Goal: Information Seeking & Learning: Learn about a topic

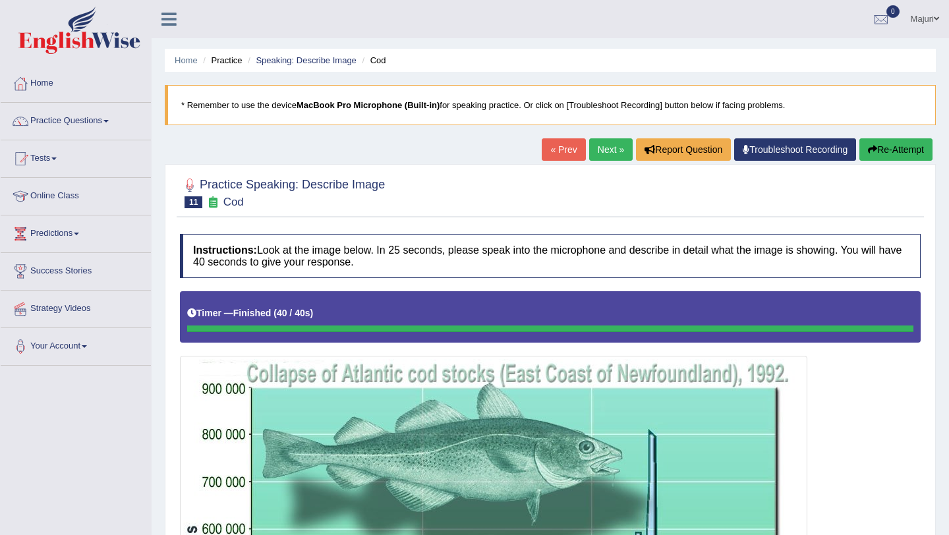
click at [914, 147] on button "Re-Attempt" at bounding box center [896, 149] width 73 height 22
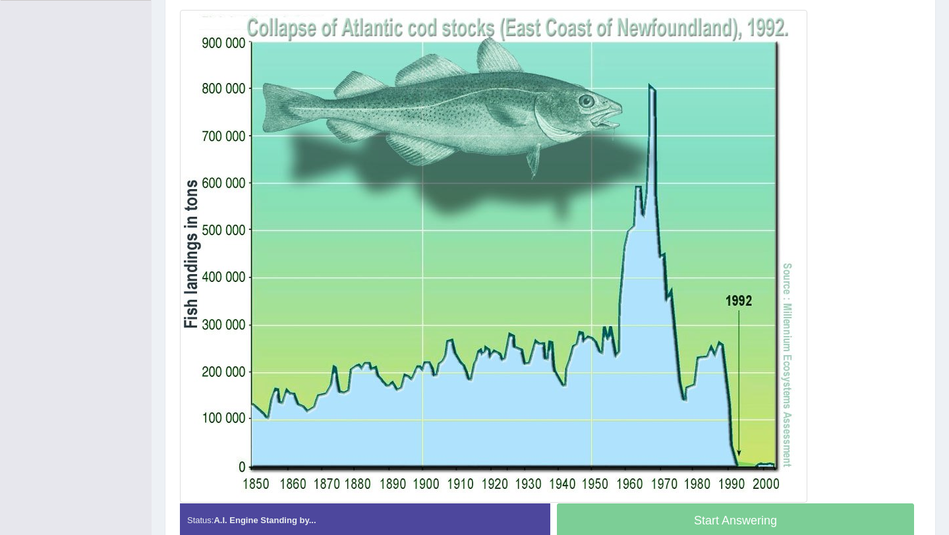
scroll to position [366, 0]
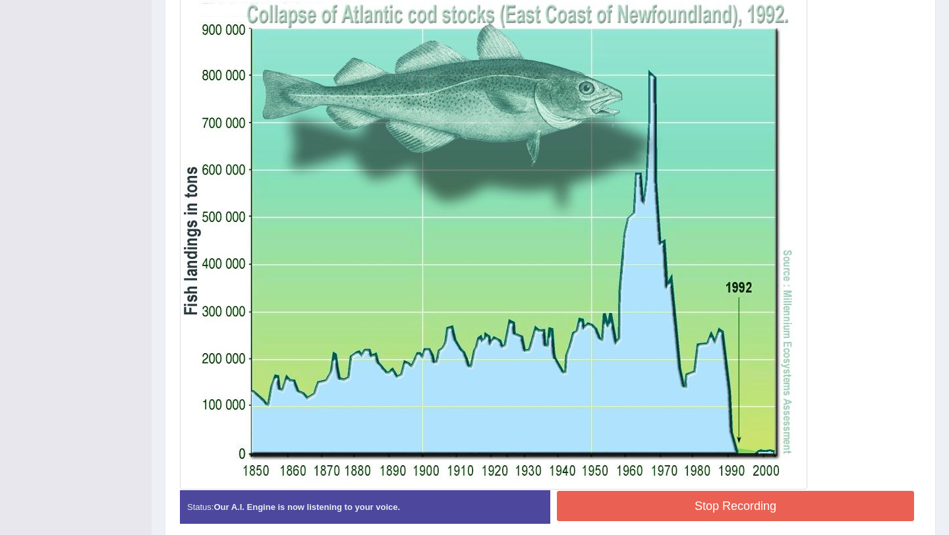
click at [753, 504] on button "Stop Recording" at bounding box center [735, 506] width 357 height 30
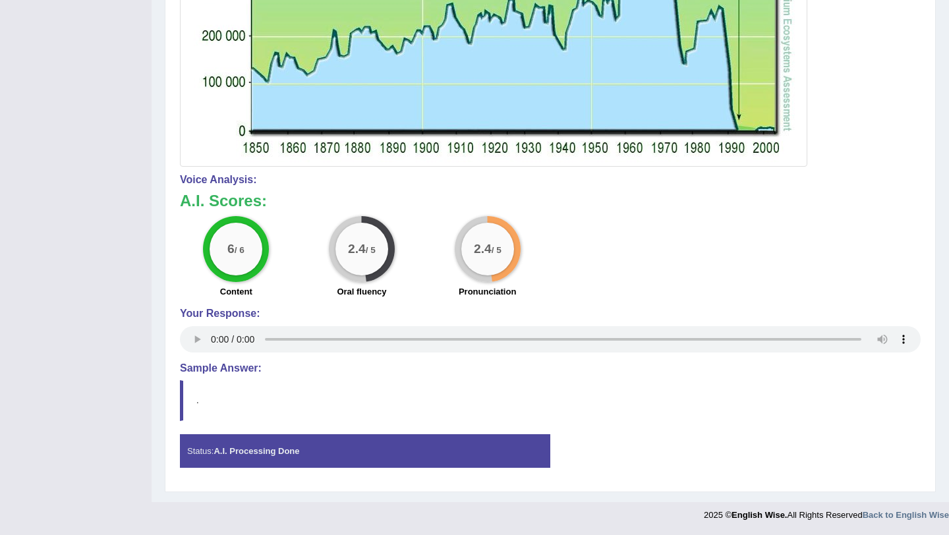
scroll to position [0, 0]
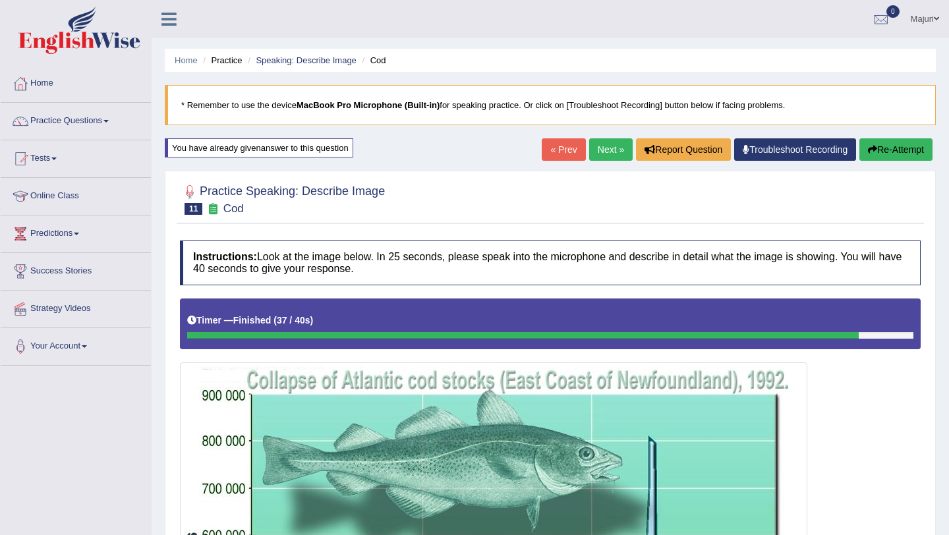
click at [897, 158] on button "Re-Attempt" at bounding box center [896, 149] width 73 height 22
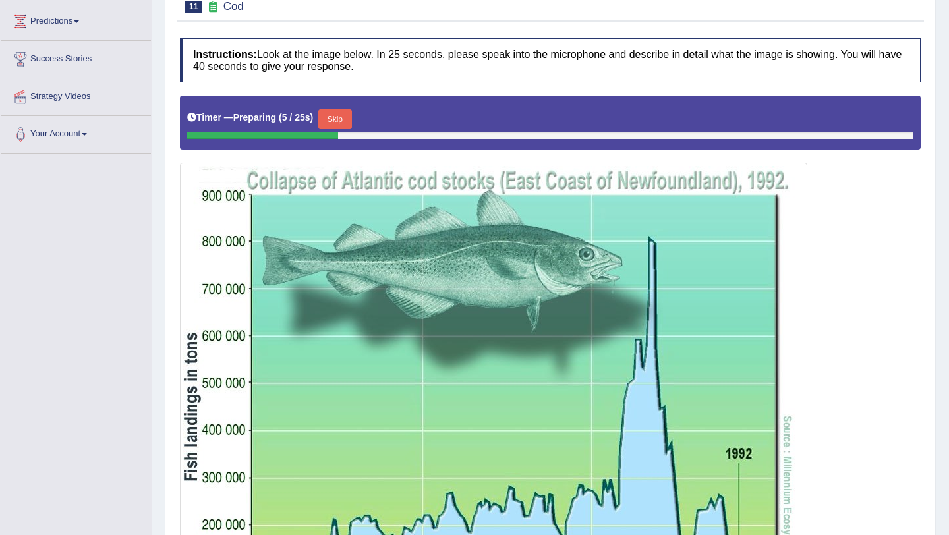
scroll to position [201, 0]
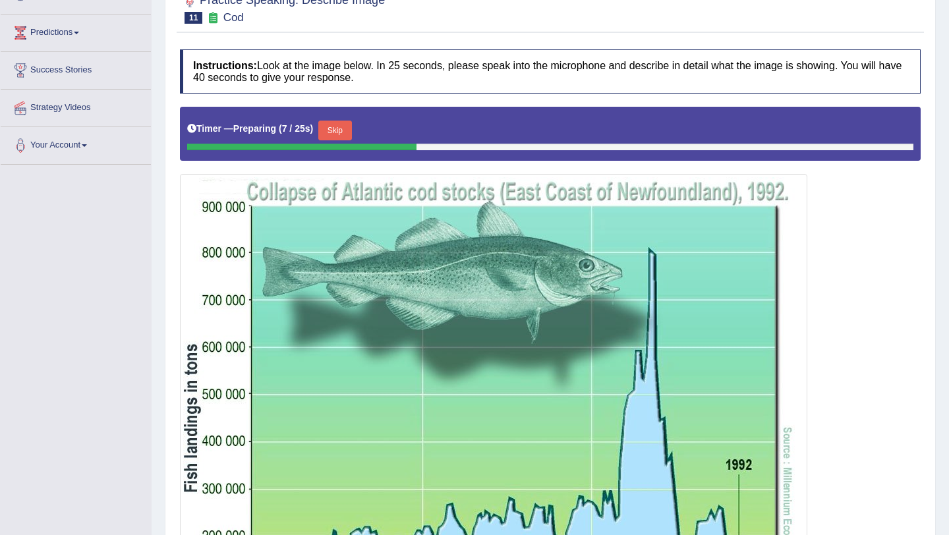
click at [341, 134] on button "Skip" at bounding box center [334, 131] width 33 height 20
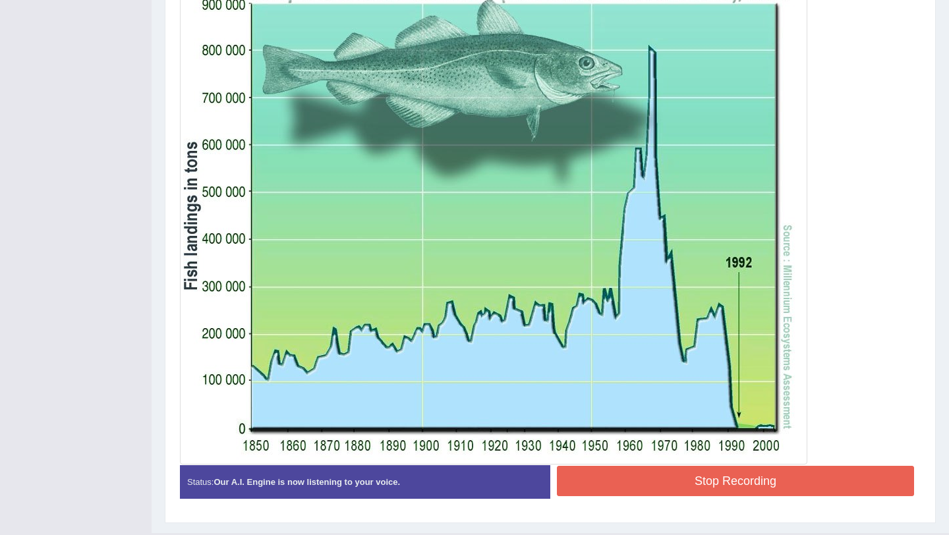
scroll to position [402, 0]
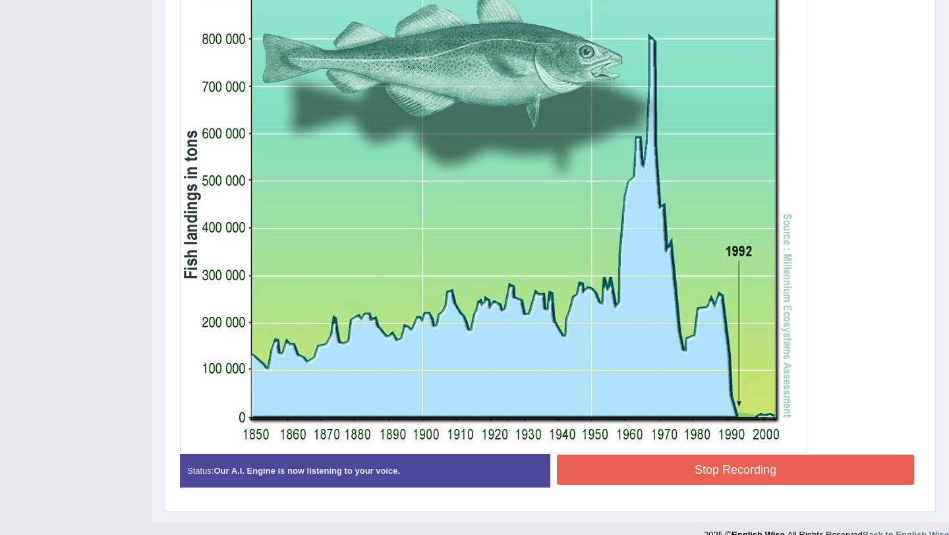
click at [620, 463] on button "Stop Recording" at bounding box center [735, 470] width 357 height 30
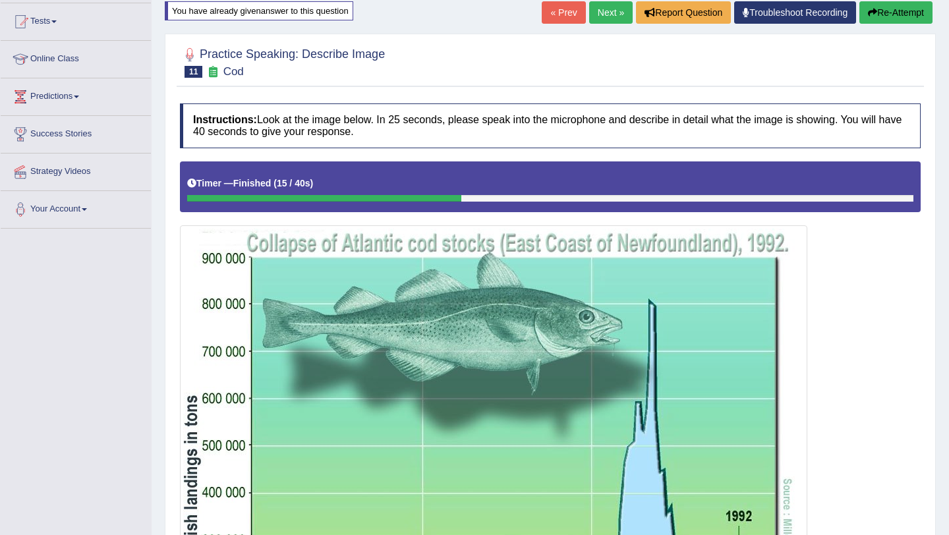
scroll to position [0, 0]
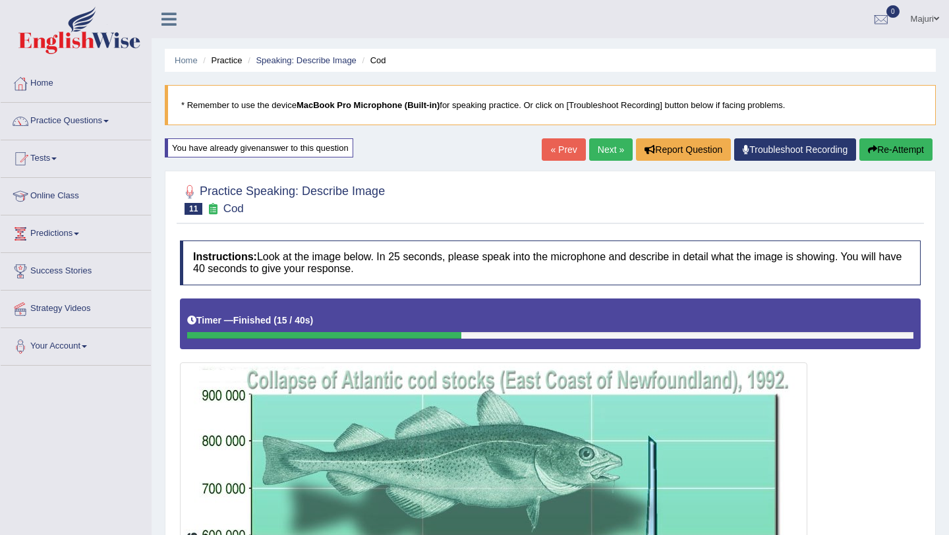
click at [906, 153] on button "Re-Attempt" at bounding box center [896, 149] width 73 height 22
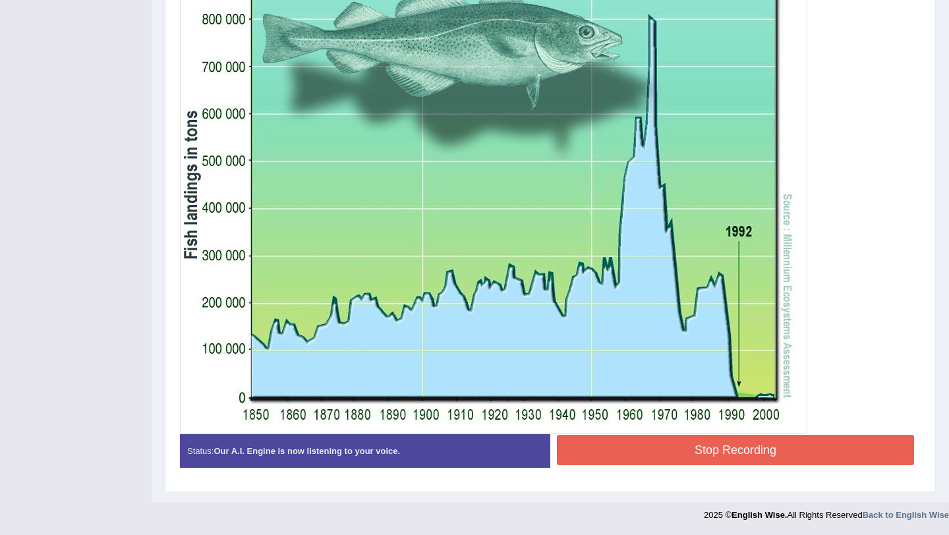
scroll to position [421, 0]
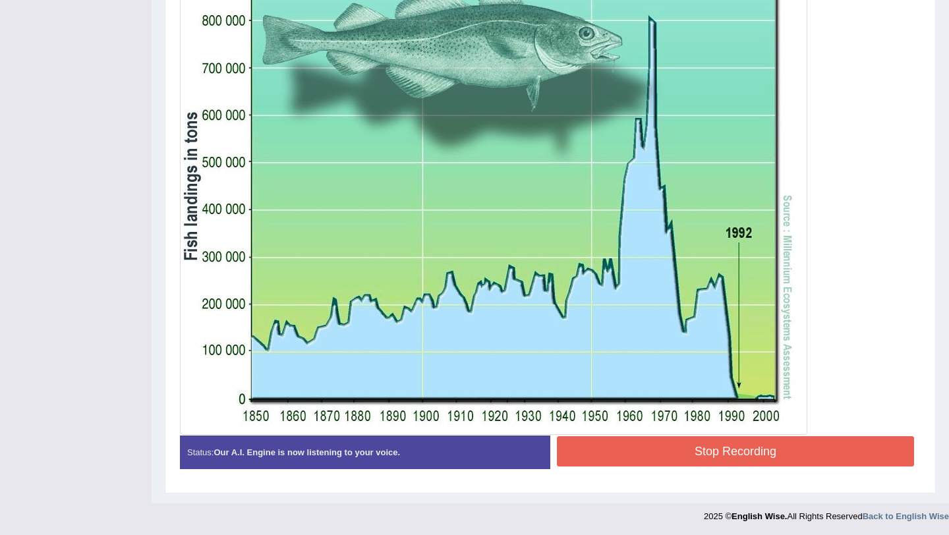
click at [690, 452] on button "Stop Recording" at bounding box center [735, 451] width 357 height 30
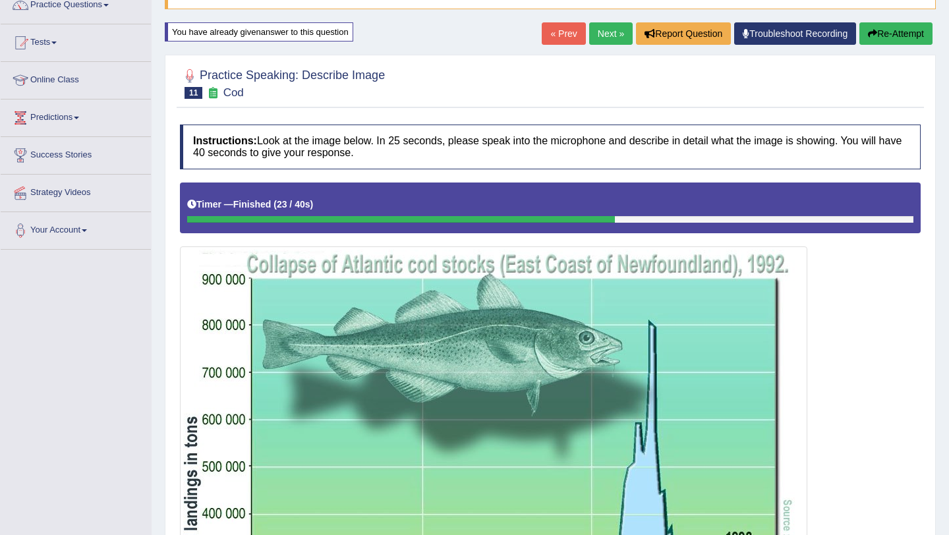
scroll to position [117, 0]
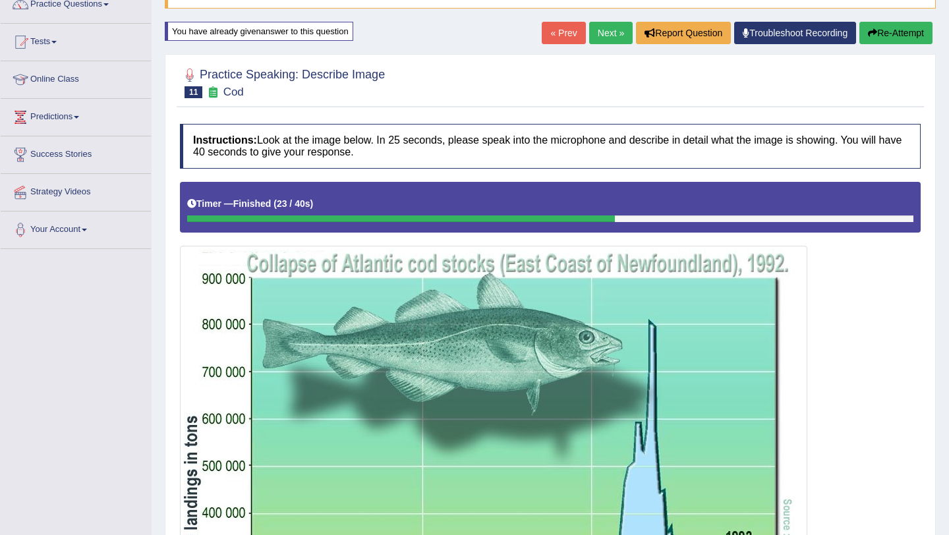
click at [885, 39] on button "Re-Attempt" at bounding box center [896, 33] width 73 height 22
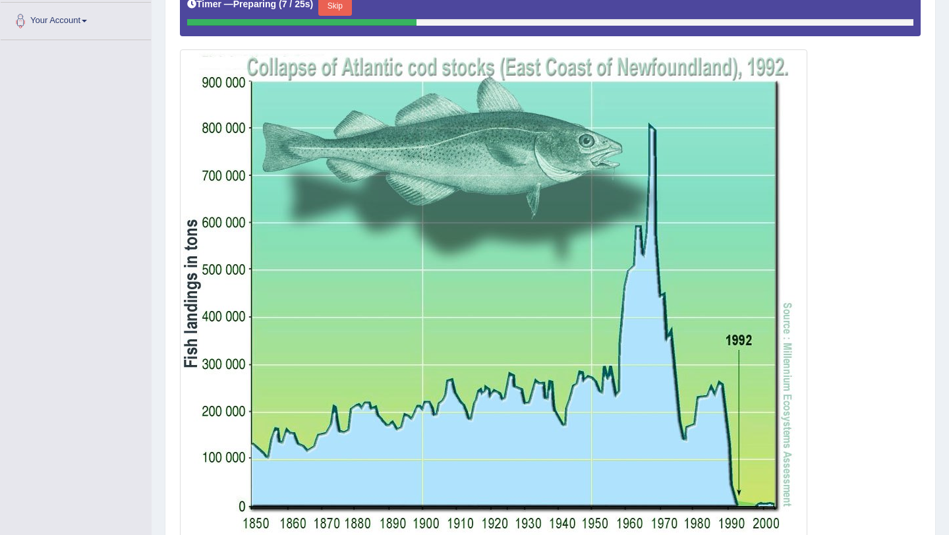
scroll to position [318, 0]
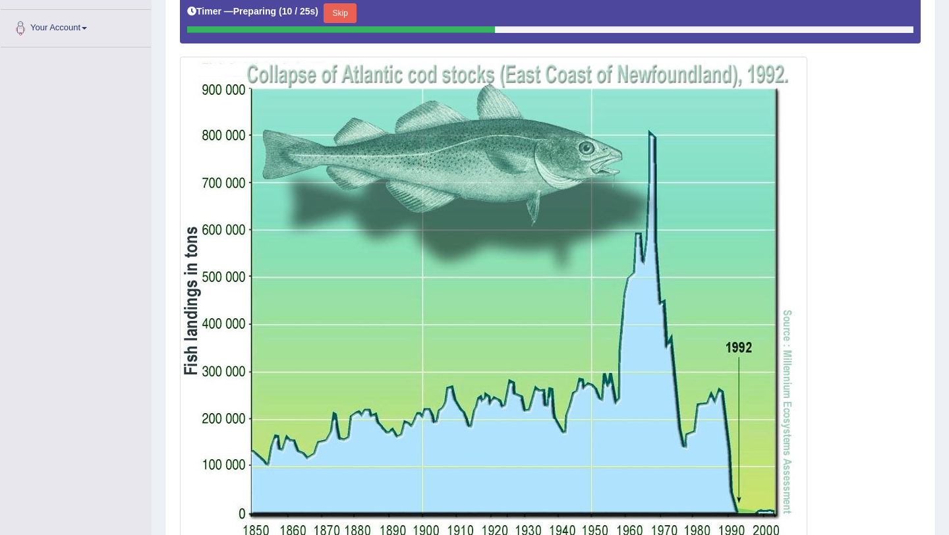
click at [341, 21] on button "Skip" at bounding box center [340, 13] width 33 height 20
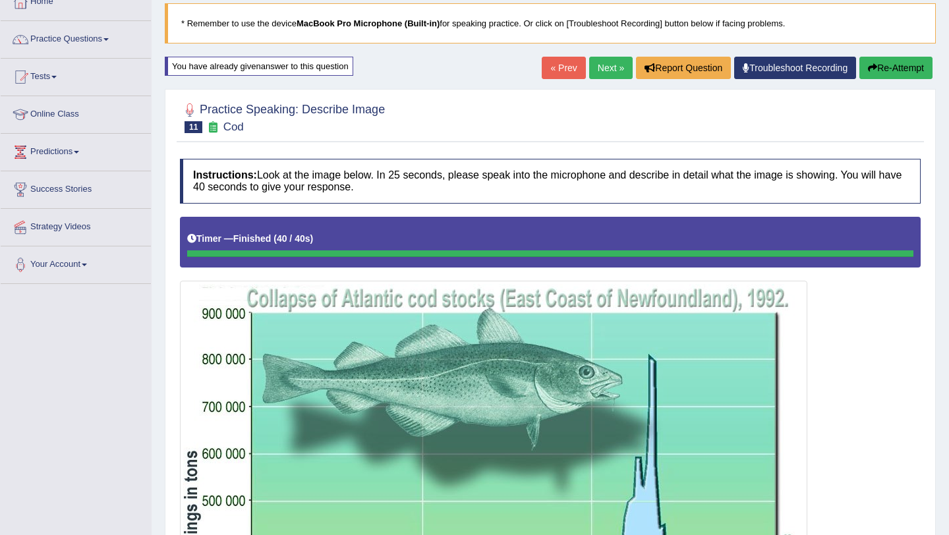
scroll to position [35, 0]
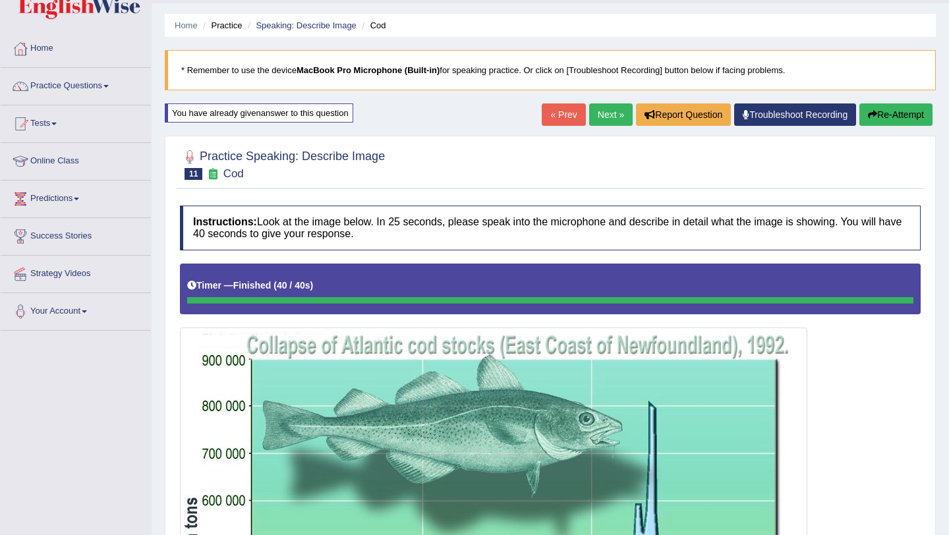
click at [883, 117] on button "Re-Attempt" at bounding box center [896, 114] width 73 height 22
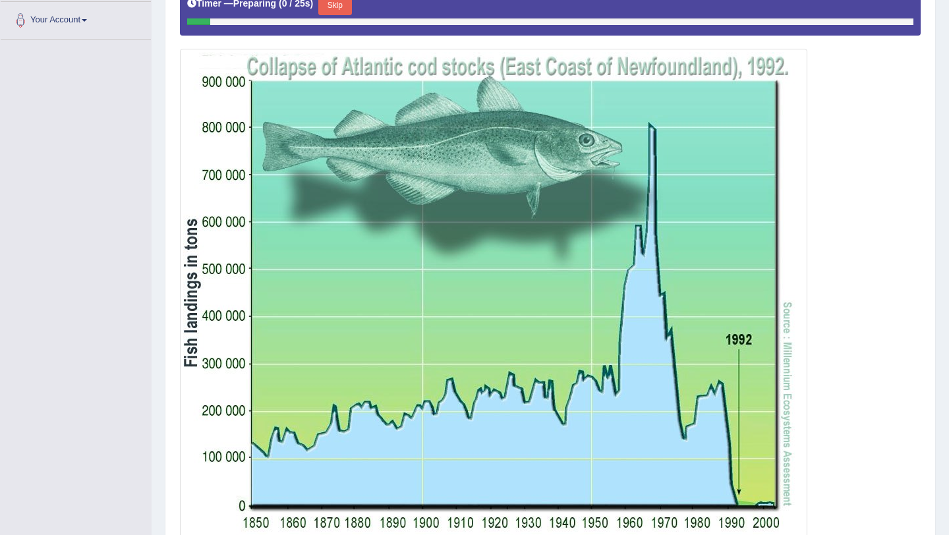
scroll to position [328, 0]
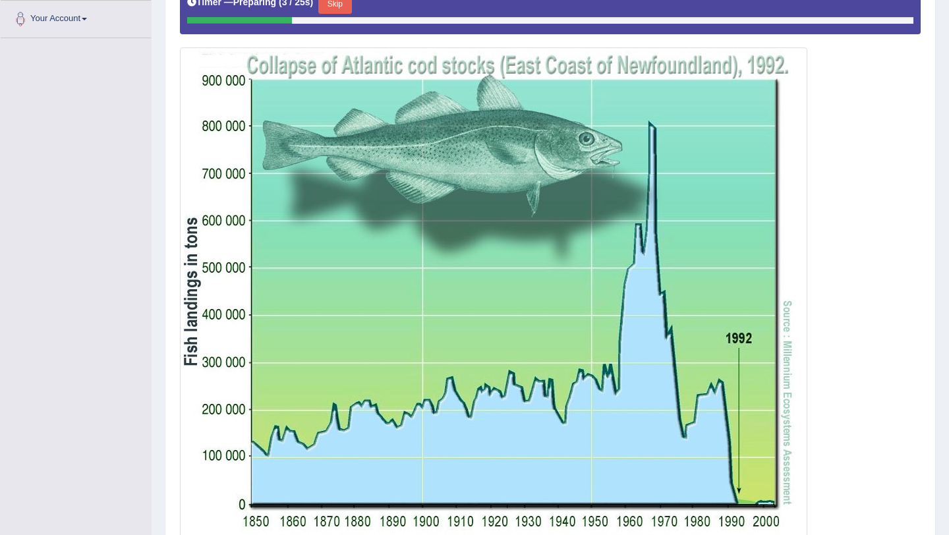
click at [344, 6] on button "Skip" at bounding box center [334, 4] width 33 height 20
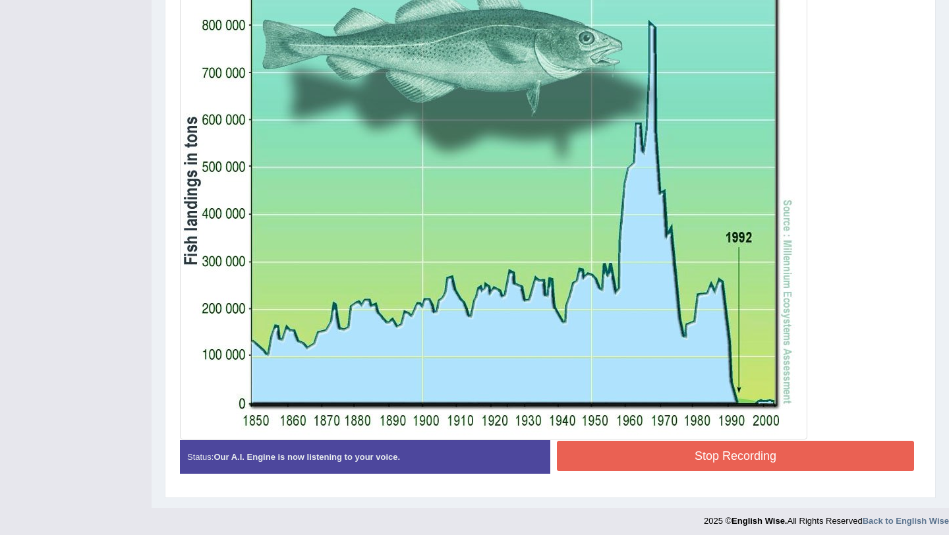
scroll to position [422, 0]
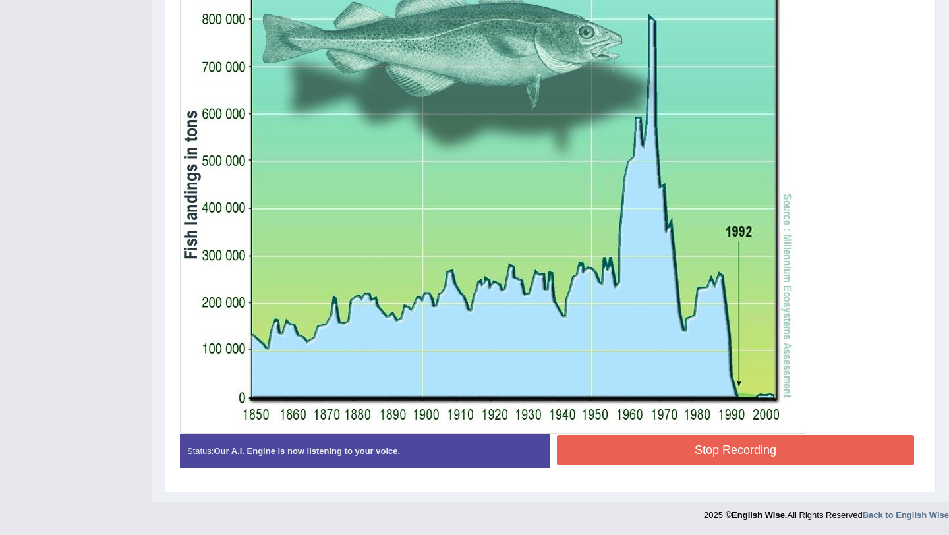
click at [619, 448] on button "Stop Recording" at bounding box center [735, 450] width 357 height 30
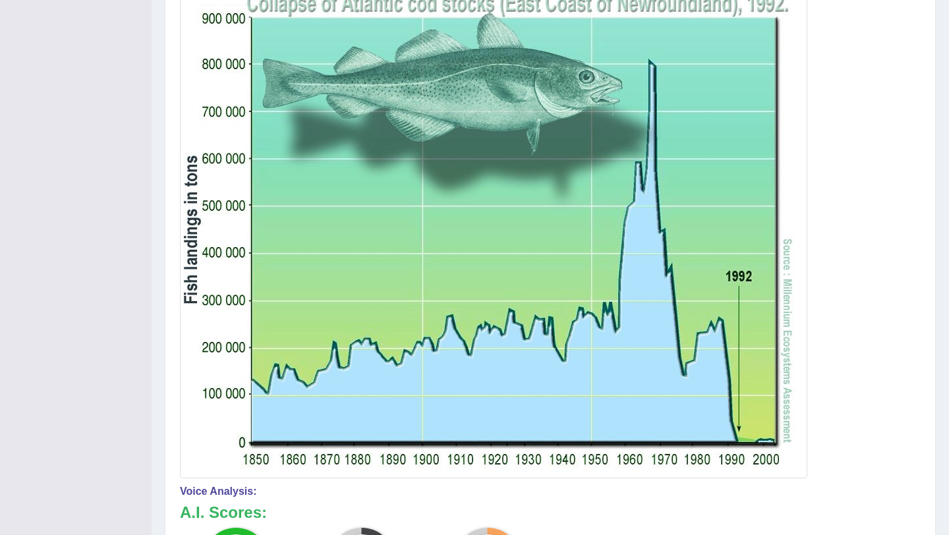
scroll to position [0, 0]
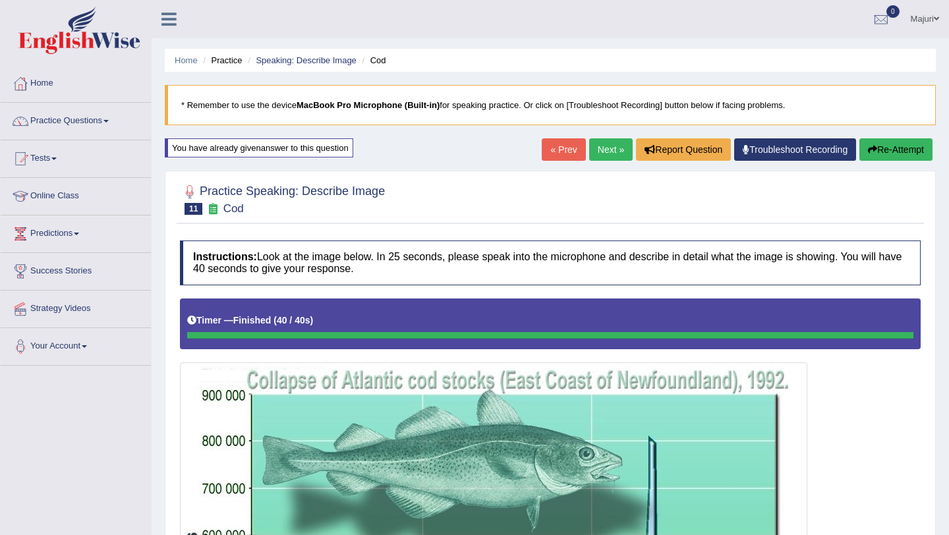
click at [613, 152] on link "Next »" at bounding box center [611, 149] width 44 height 22
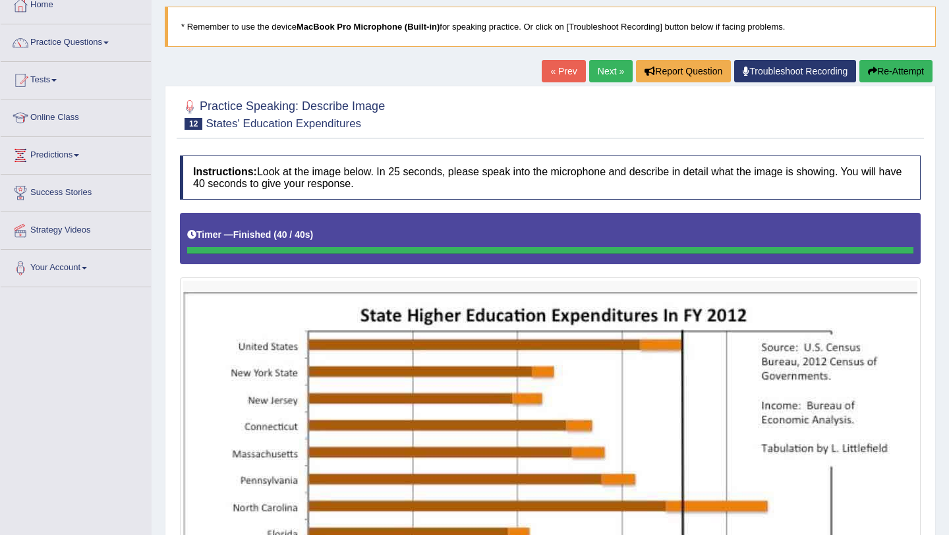
scroll to position [76, 0]
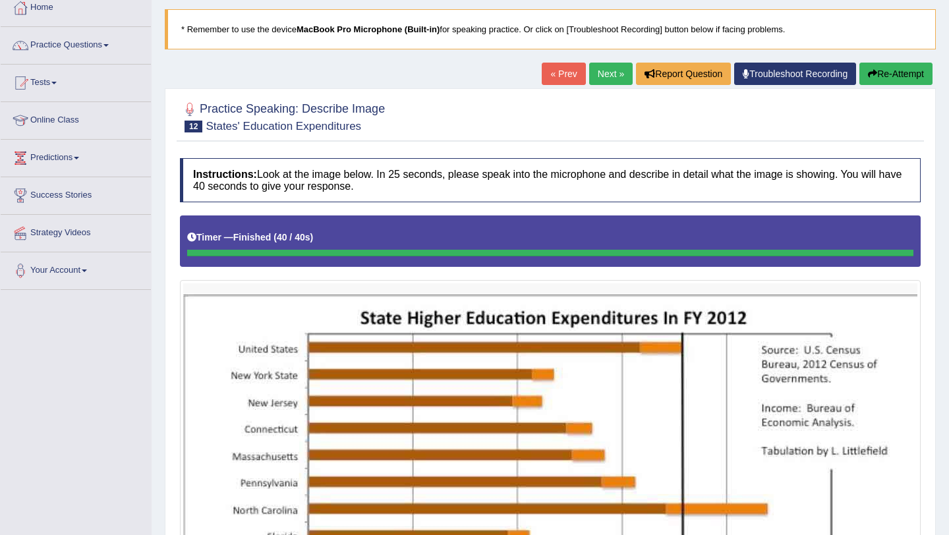
click at [887, 73] on button "Re-Attempt" at bounding box center [896, 74] width 73 height 22
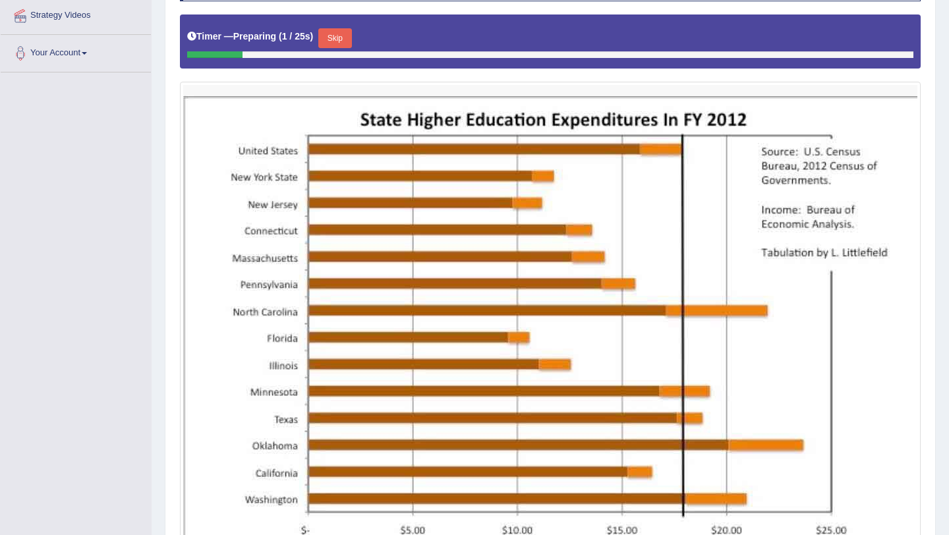
scroll to position [294, 0]
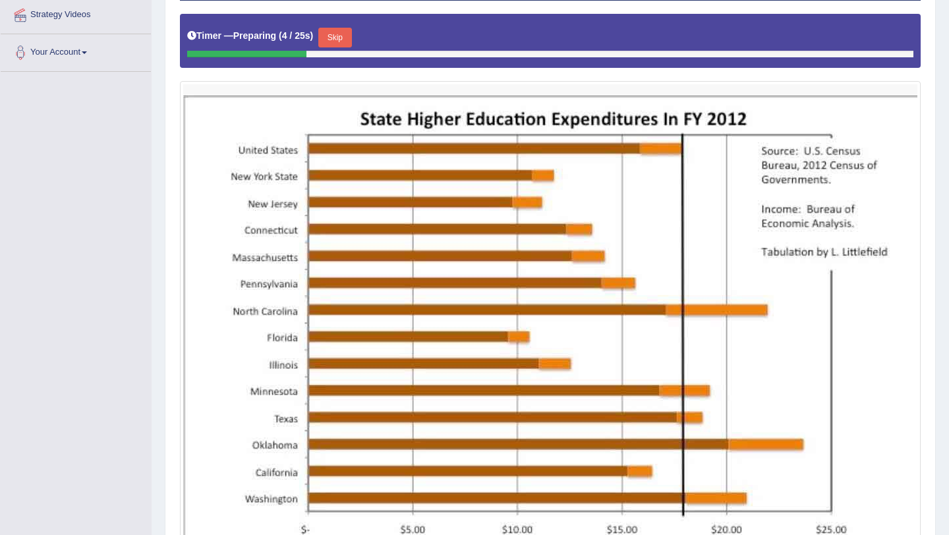
click at [342, 43] on button "Skip" at bounding box center [334, 38] width 33 height 20
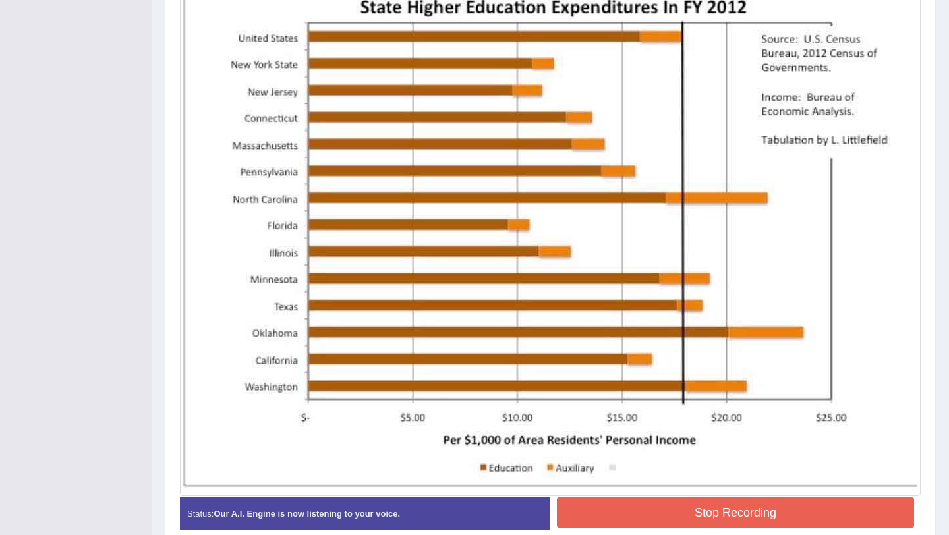
scroll to position [409, 0]
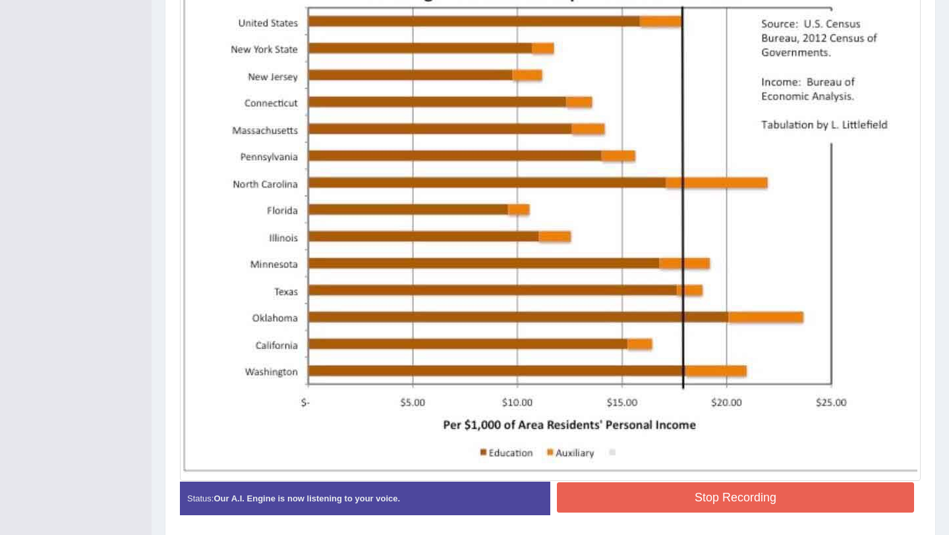
click at [695, 498] on button "Stop Recording" at bounding box center [735, 498] width 357 height 30
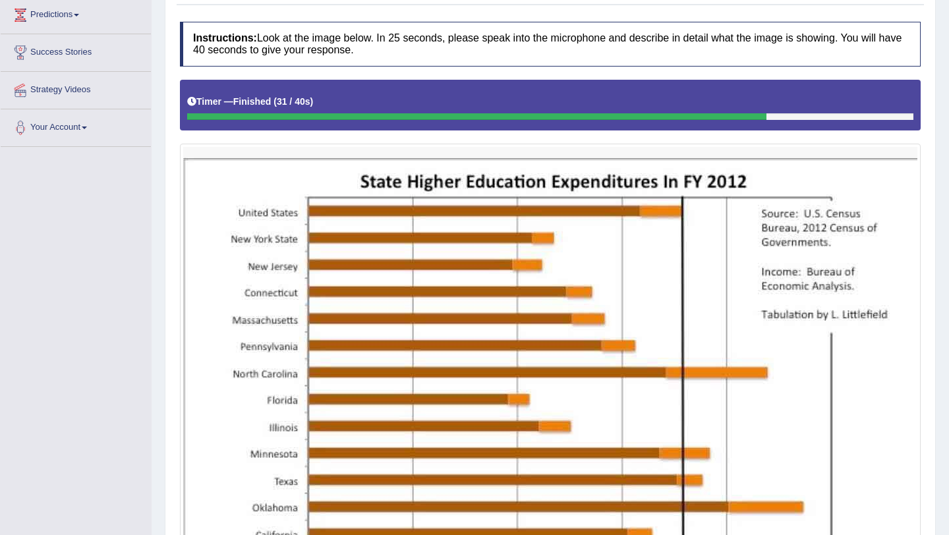
scroll to position [107, 0]
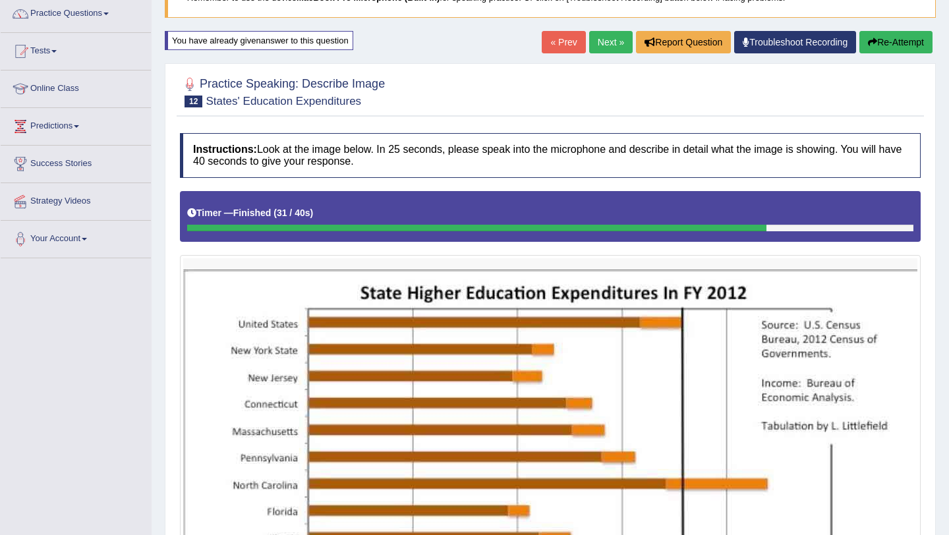
click at [883, 47] on button "Re-Attempt" at bounding box center [896, 42] width 73 height 22
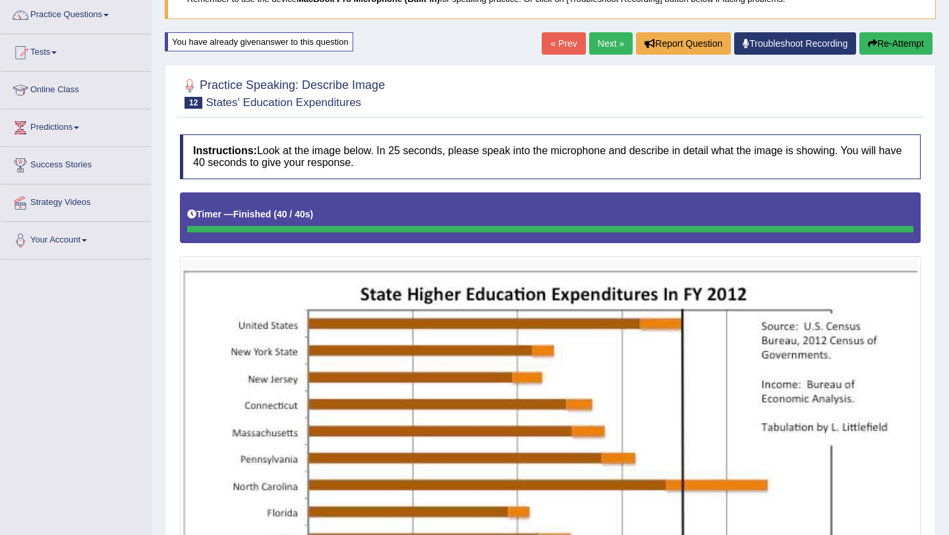
scroll to position [107, 0]
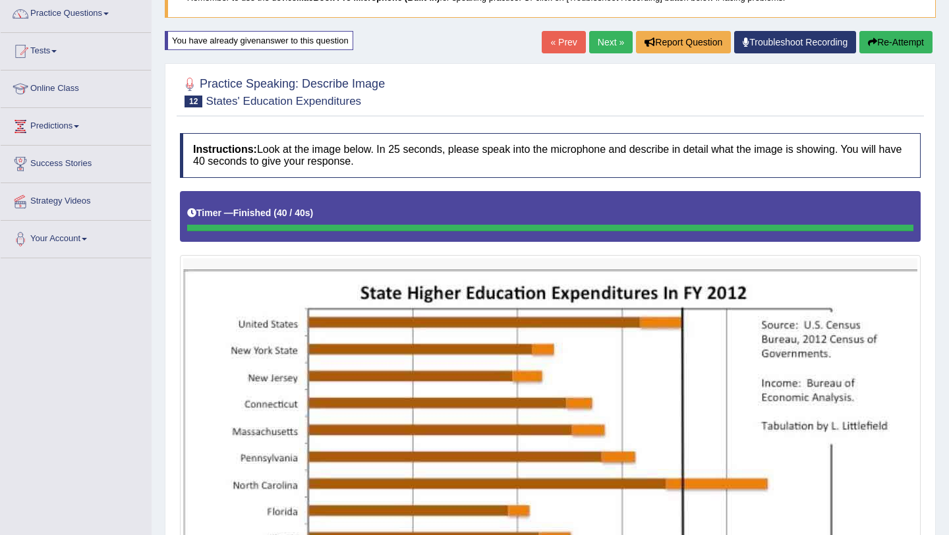
click at [885, 47] on button "Re-Attempt" at bounding box center [896, 42] width 73 height 22
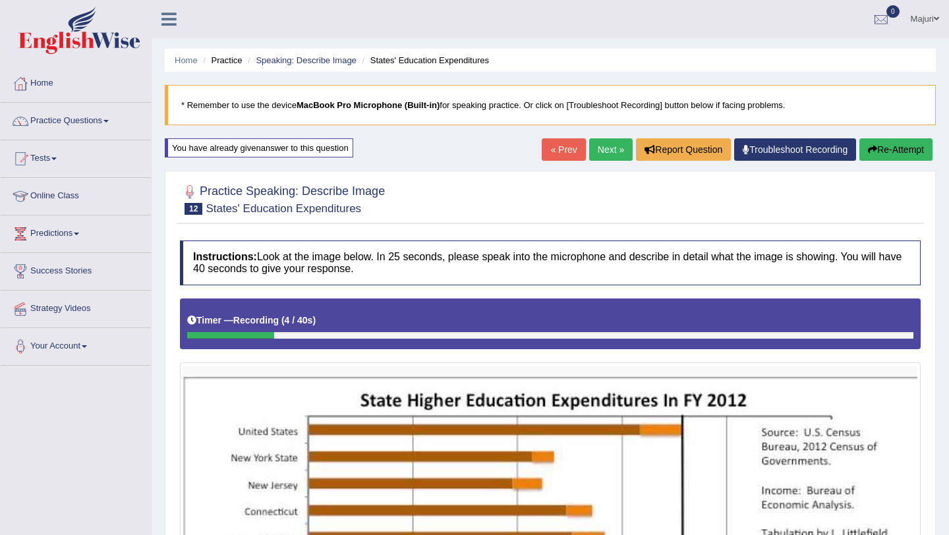
click at [908, 154] on button "Re-Attempt" at bounding box center [896, 149] width 73 height 22
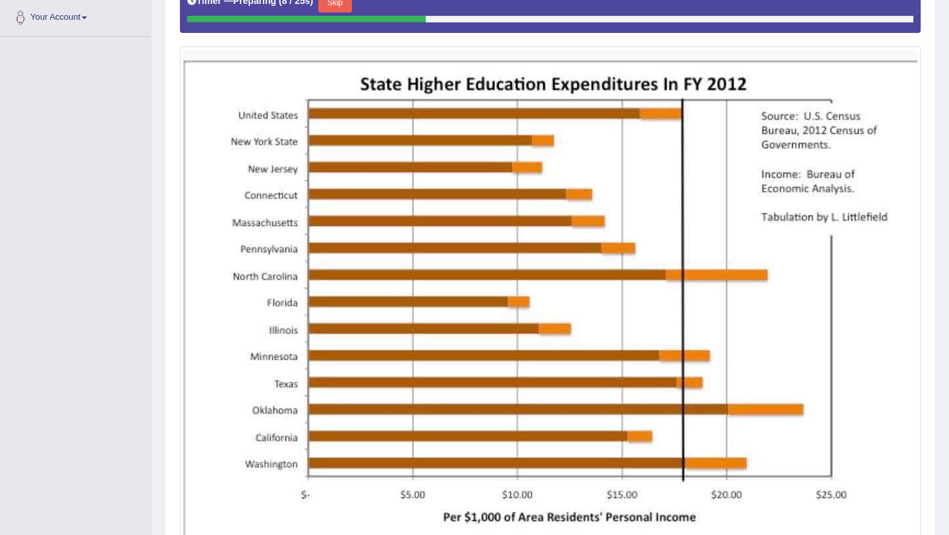
scroll to position [324, 0]
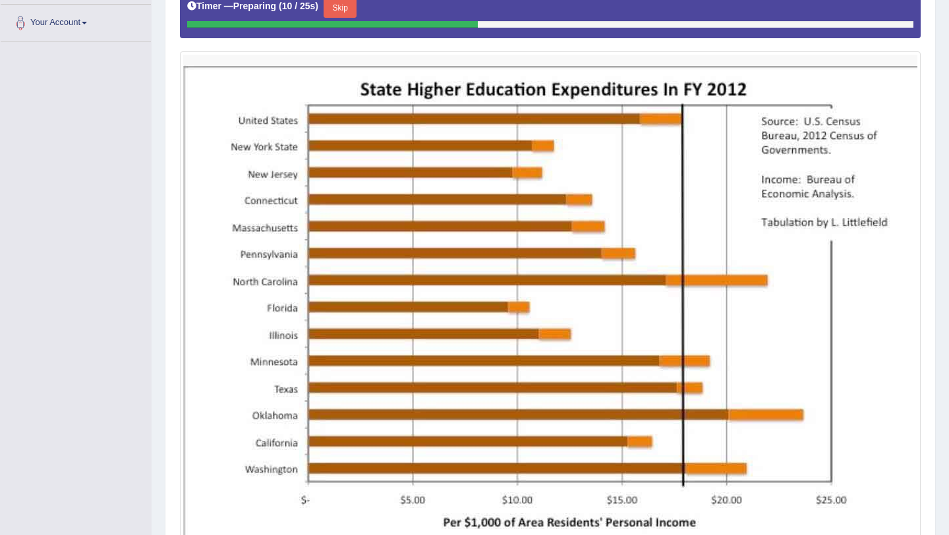
click at [340, 9] on button "Skip" at bounding box center [340, 8] width 33 height 20
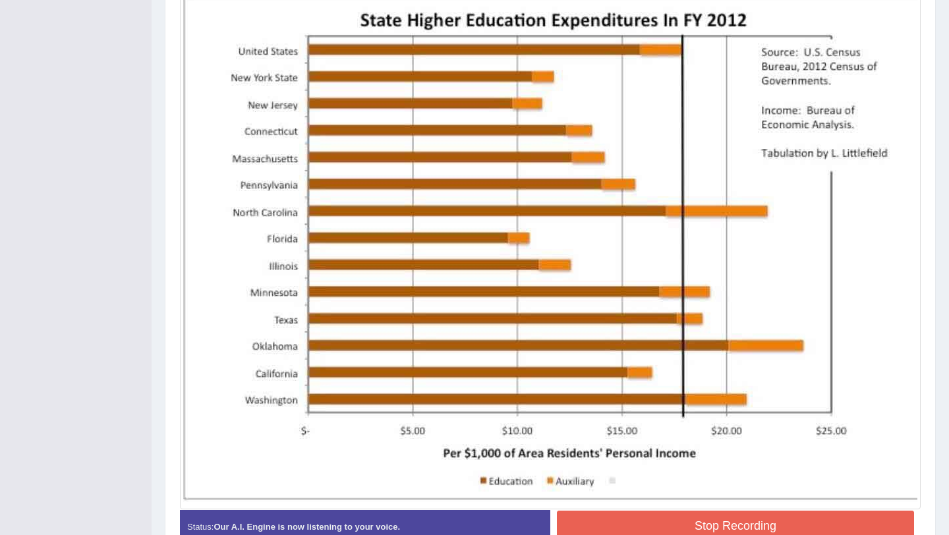
scroll to position [380, 0]
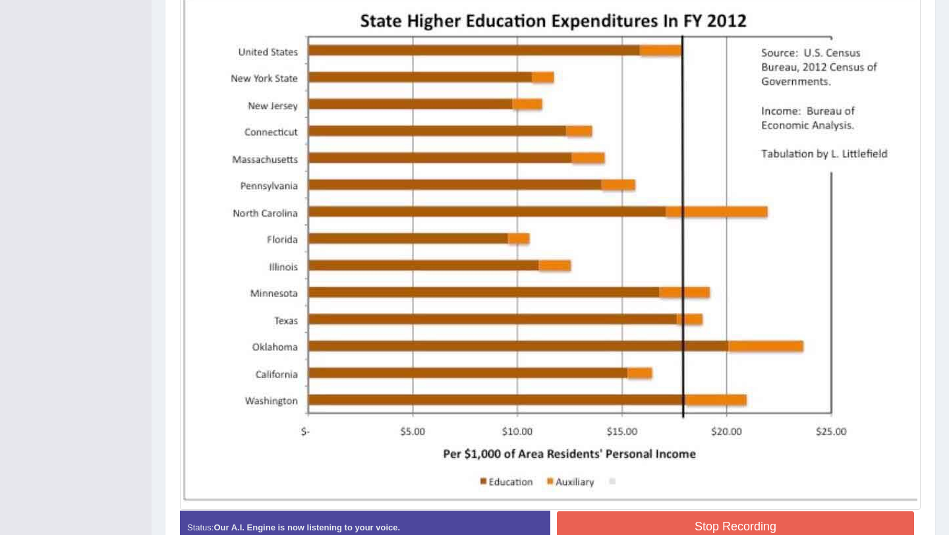
click at [565, 350] on img at bounding box center [550, 246] width 734 height 521
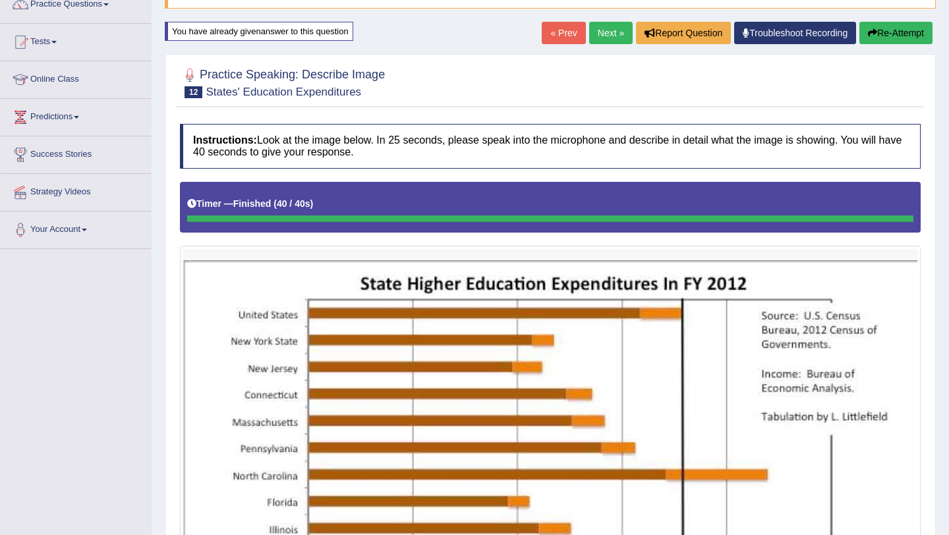
scroll to position [0, 0]
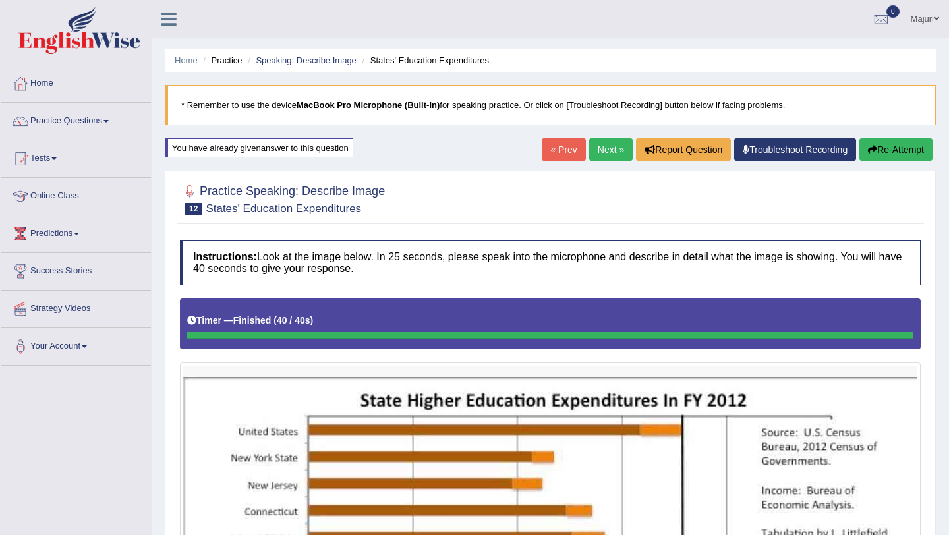
click at [888, 156] on button "Re-Attempt" at bounding box center [896, 149] width 73 height 22
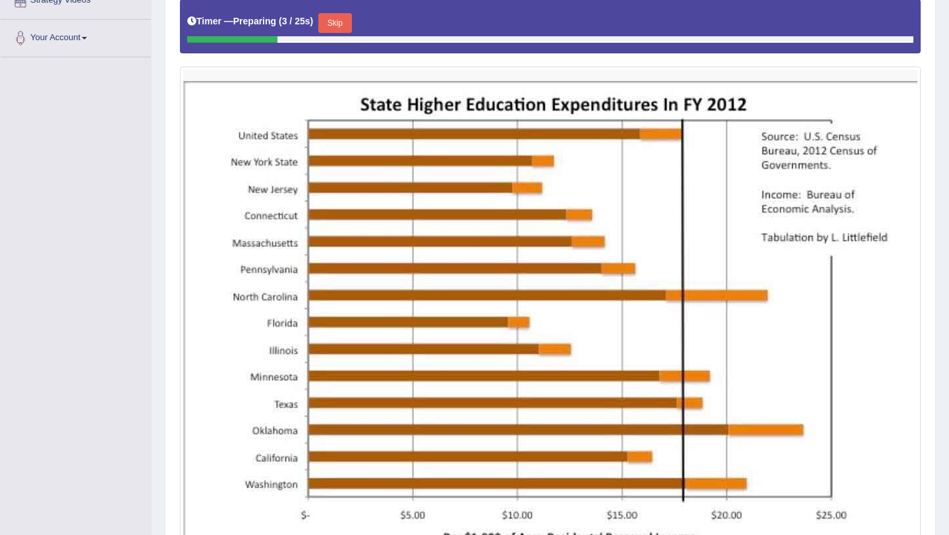
scroll to position [308, 0]
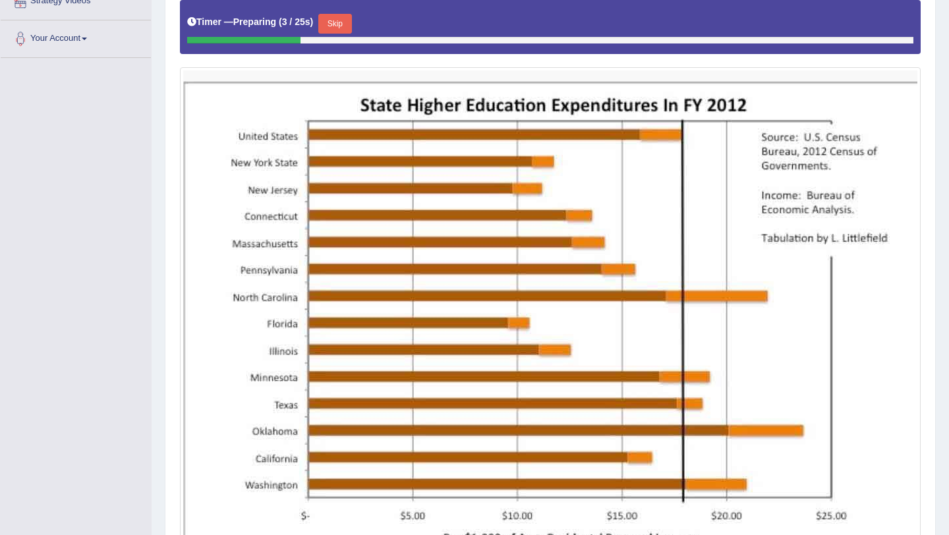
click at [346, 26] on button "Skip" at bounding box center [334, 24] width 33 height 20
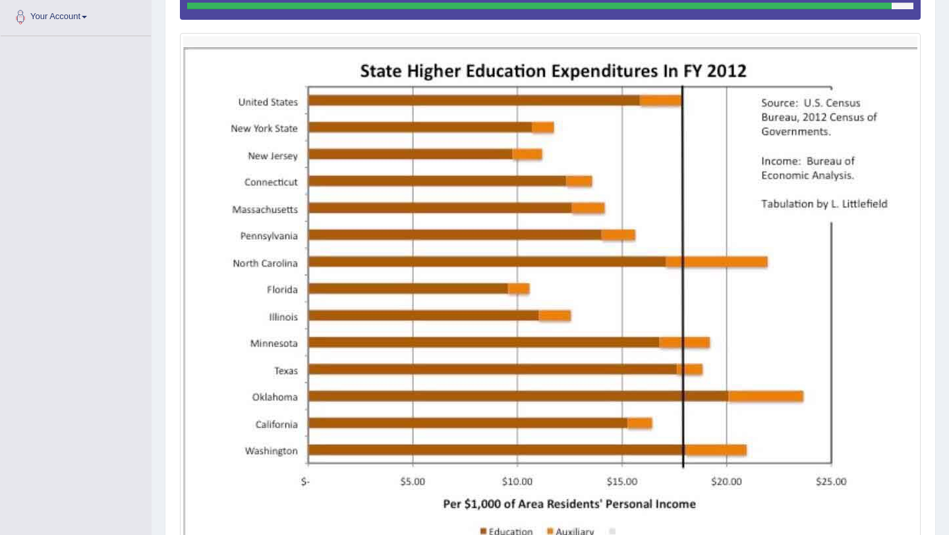
scroll to position [456, 0]
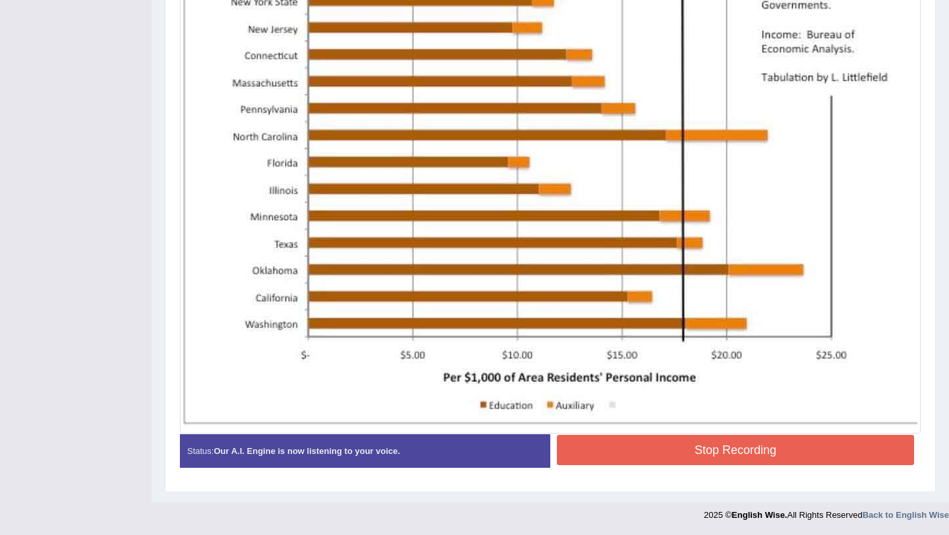
click at [725, 448] on button "Stop Recording" at bounding box center [735, 450] width 357 height 30
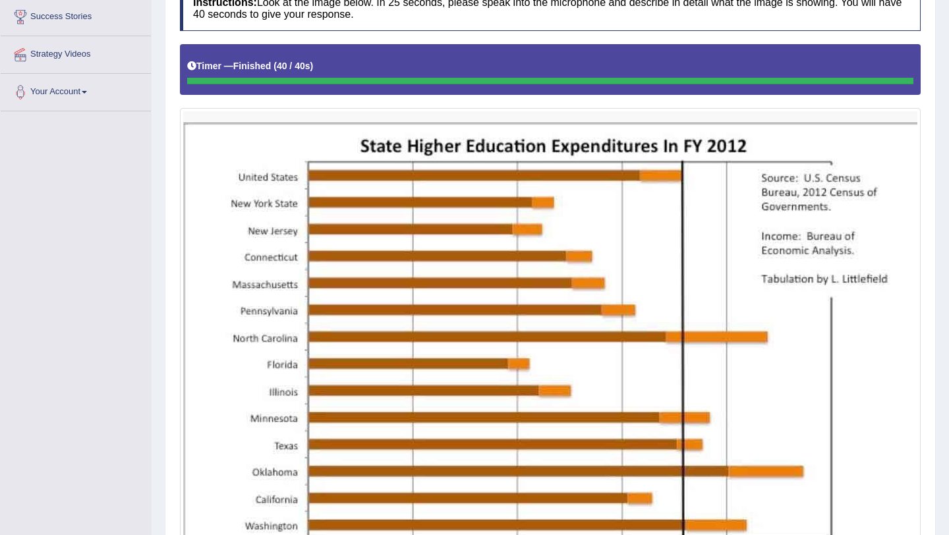
scroll to position [120, 0]
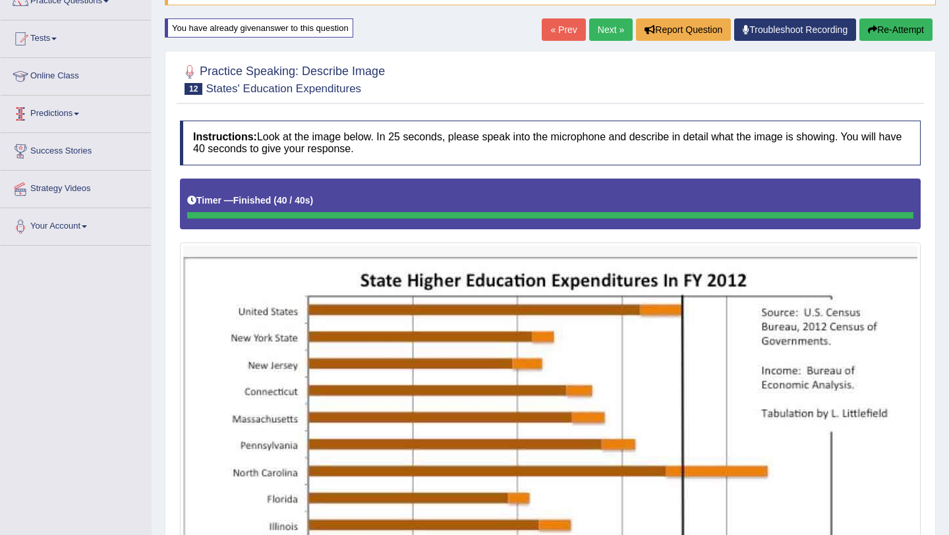
click at [73, 112] on link "Predictions" at bounding box center [76, 112] width 150 height 33
click at [61, 115] on link "Predictions" at bounding box center [74, 112] width 147 height 33
click at [63, 109] on link "Predictions" at bounding box center [76, 112] width 150 height 33
click at [43, 145] on link "Latest Predictions" at bounding box center [85, 144] width 123 height 24
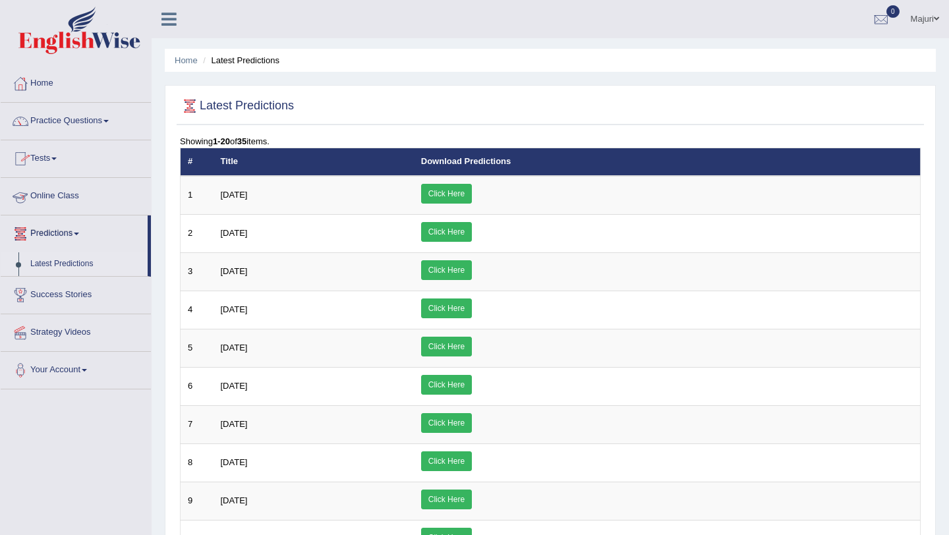
click at [59, 129] on link "Practice Questions" at bounding box center [76, 119] width 150 height 33
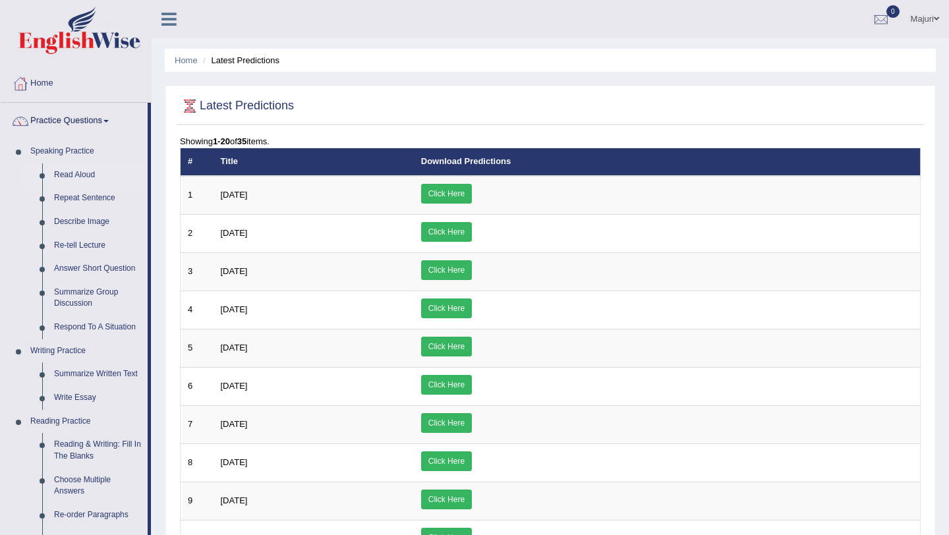
click at [71, 177] on link "Read Aloud" at bounding box center [98, 175] width 100 height 24
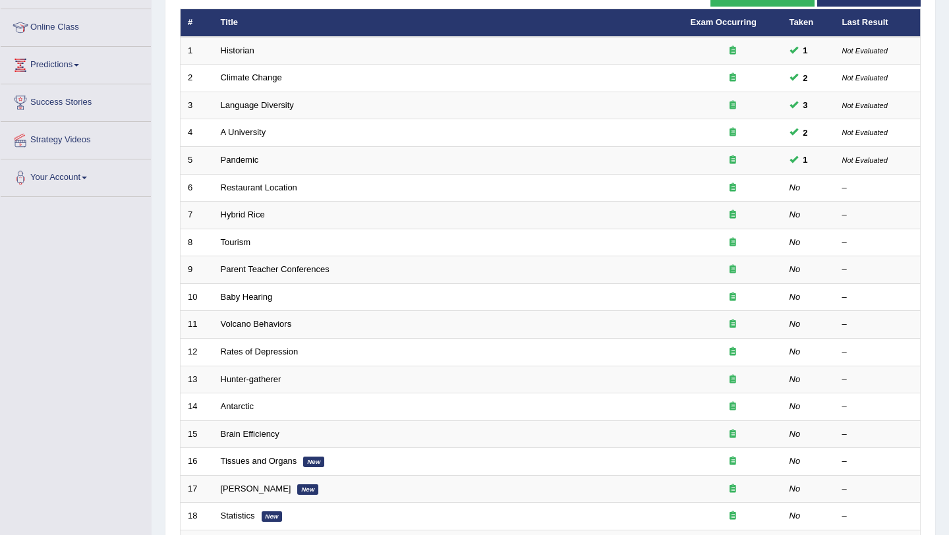
scroll to position [174, 0]
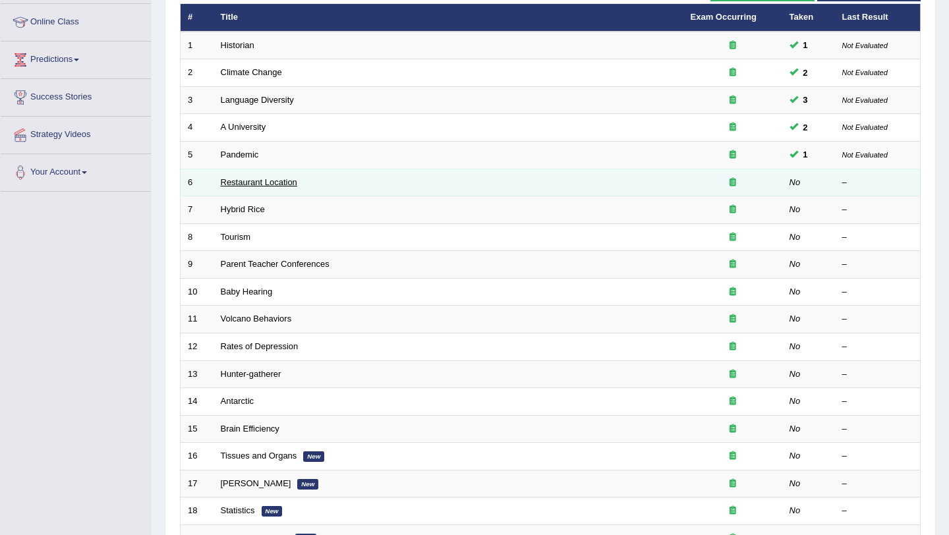
click at [262, 183] on link "Restaurant Location" at bounding box center [259, 182] width 76 height 10
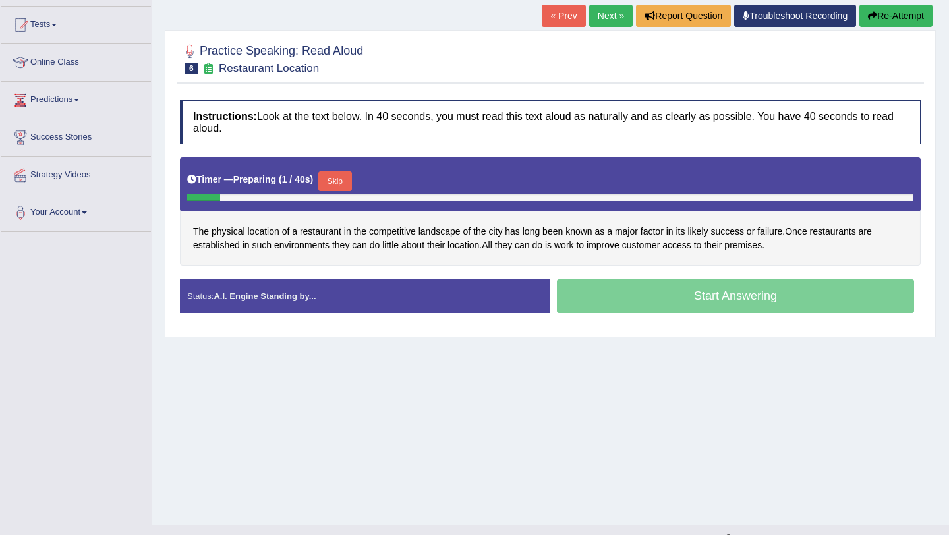
scroll to position [157, 0]
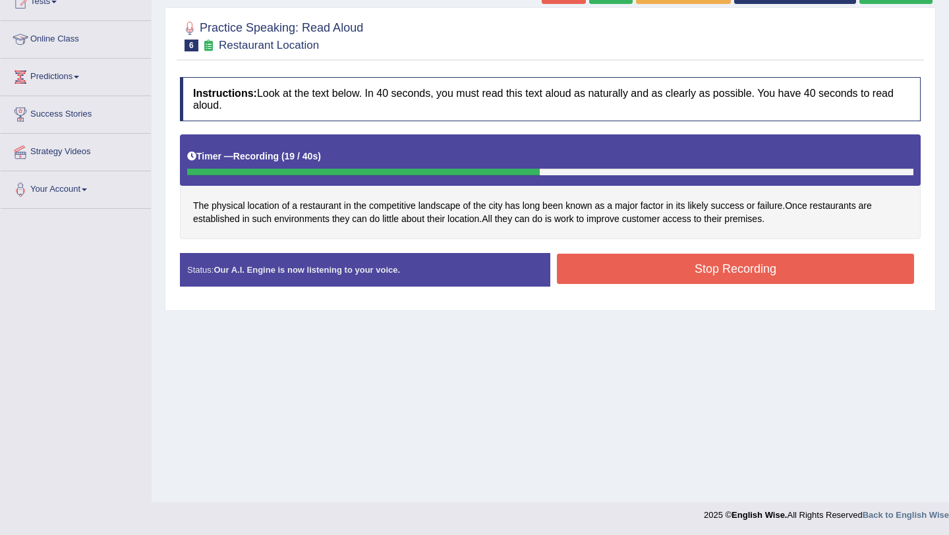
click at [653, 269] on button "Stop Recording" at bounding box center [735, 269] width 357 height 30
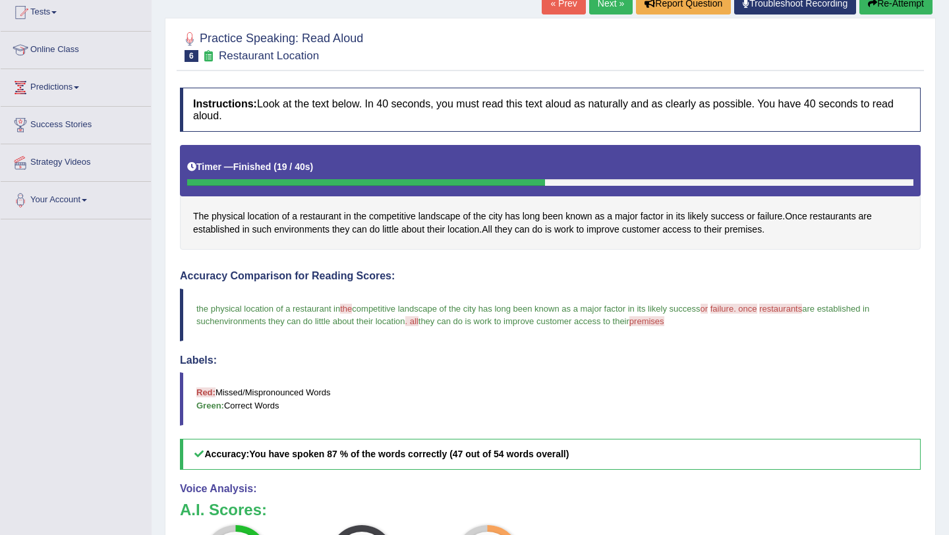
scroll to position [0, 0]
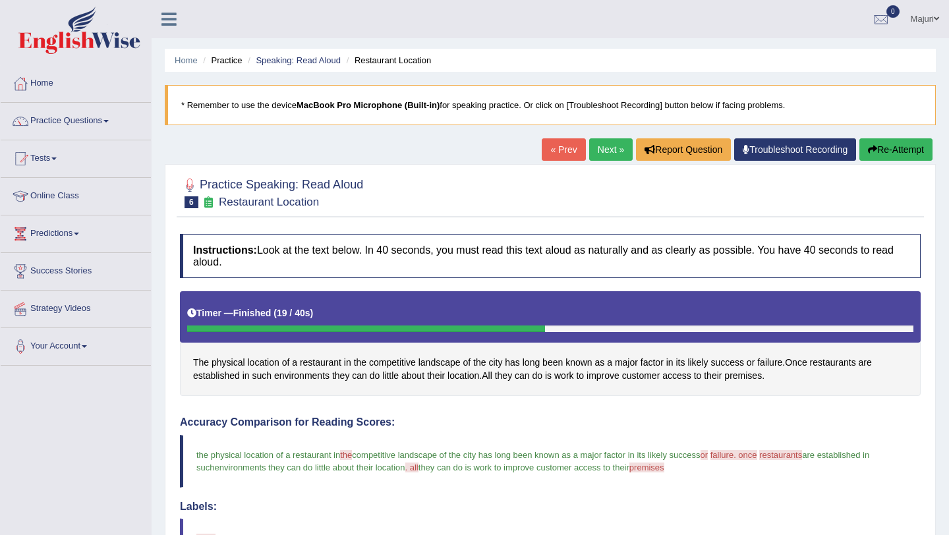
click at [918, 150] on button "Re-Attempt" at bounding box center [896, 149] width 73 height 22
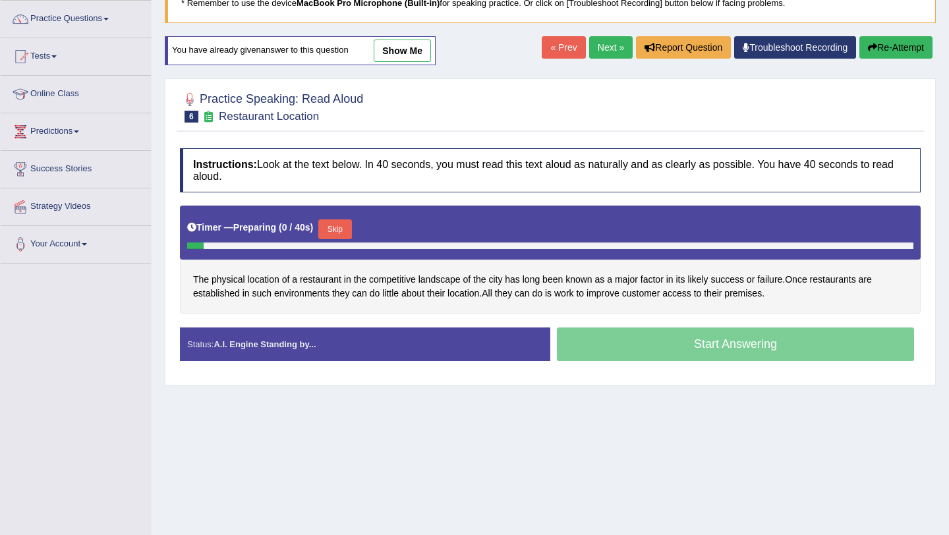
scroll to position [157, 0]
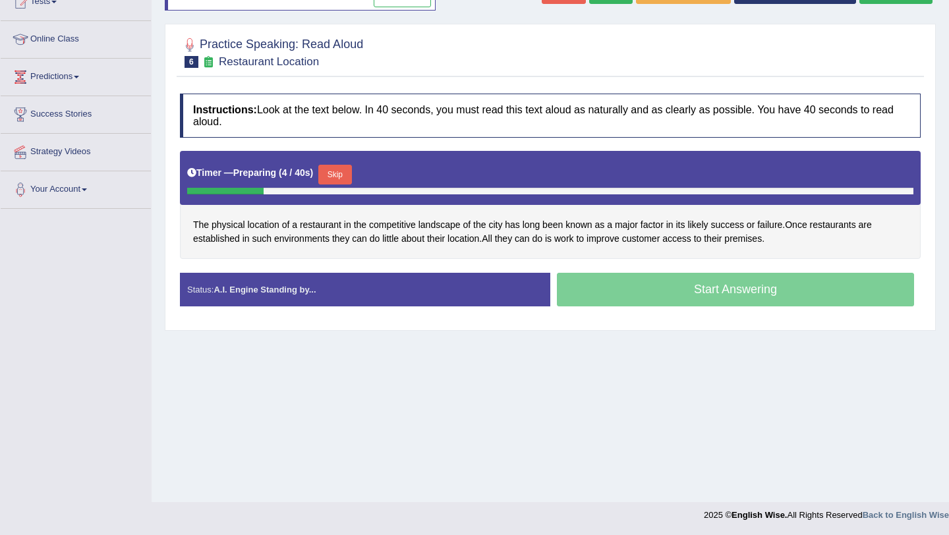
click at [344, 180] on button "Skip" at bounding box center [334, 175] width 33 height 20
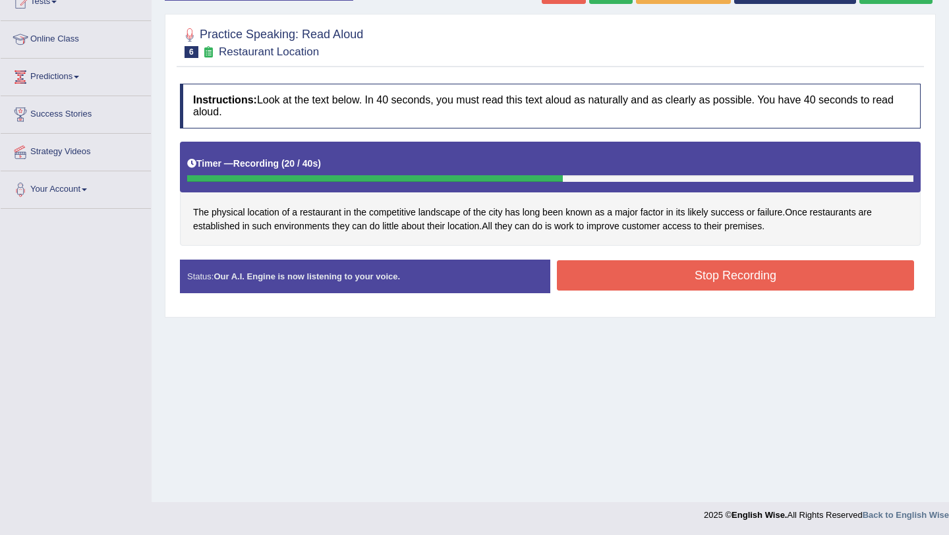
click at [662, 276] on button "Stop Recording" at bounding box center [735, 275] width 357 height 30
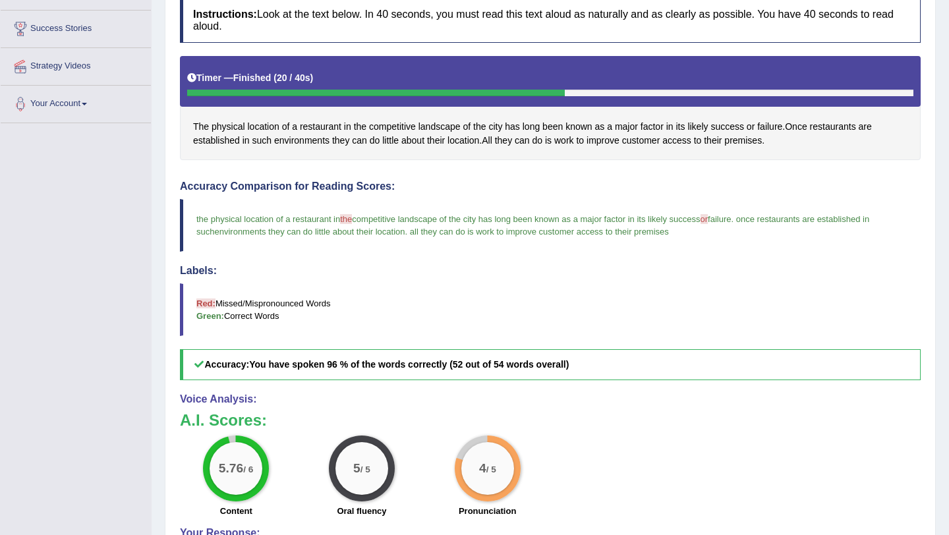
scroll to position [0, 0]
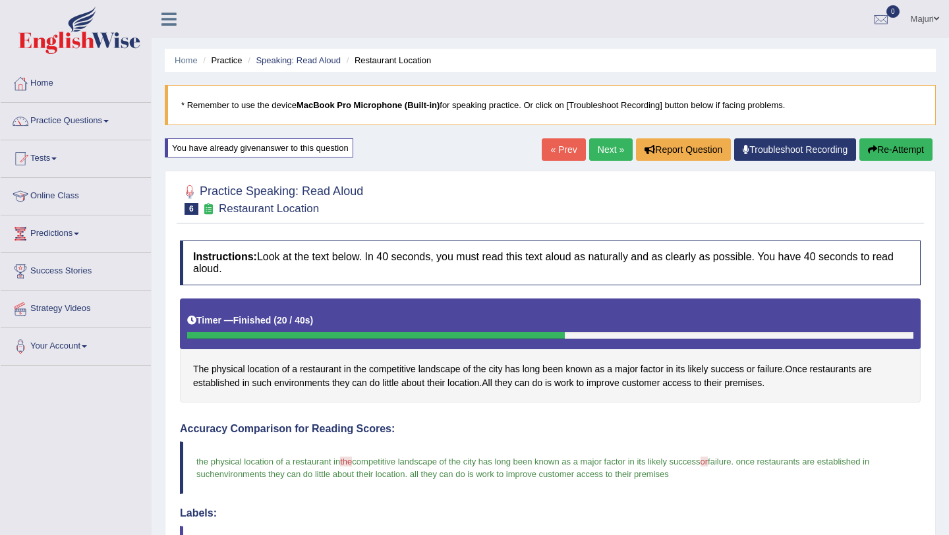
click at [600, 152] on link "Next »" at bounding box center [611, 149] width 44 height 22
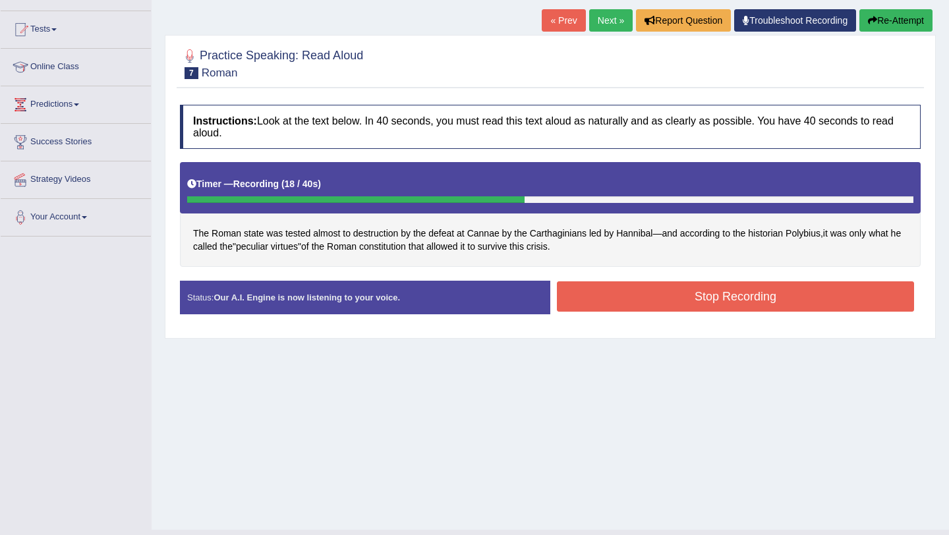
click at [698, 295] on button "Stop Recording" at bounding box center [735, 296] width 357 height 30
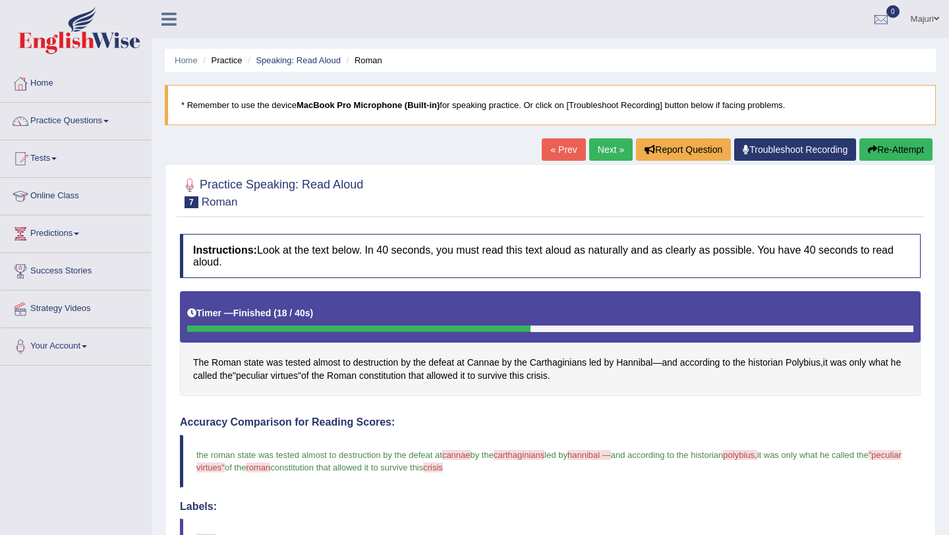
click at [607, 150] on link "Next »" at bounding box center [611, 149] width 44 height 22
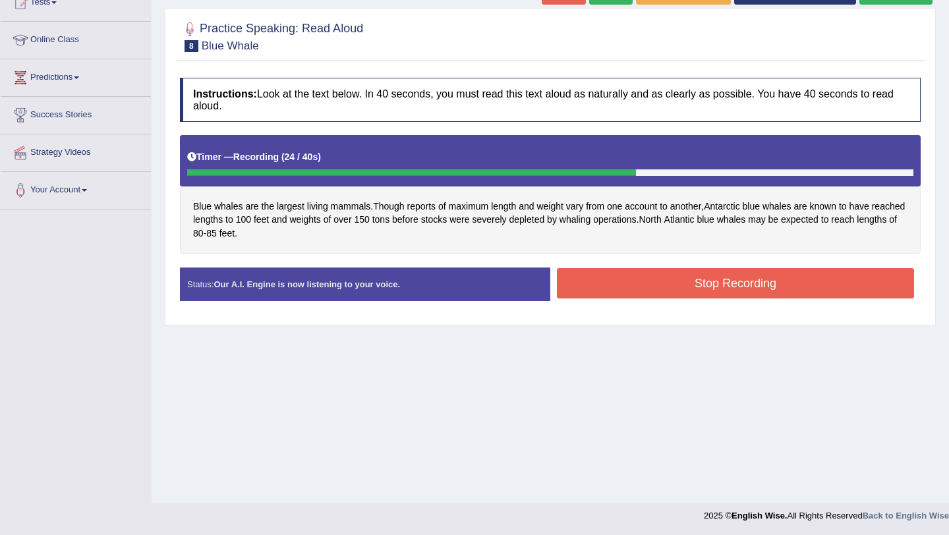
click at [657, 274] on button "Stop Recording" at bounding box center [735, 283] width 357 height 30
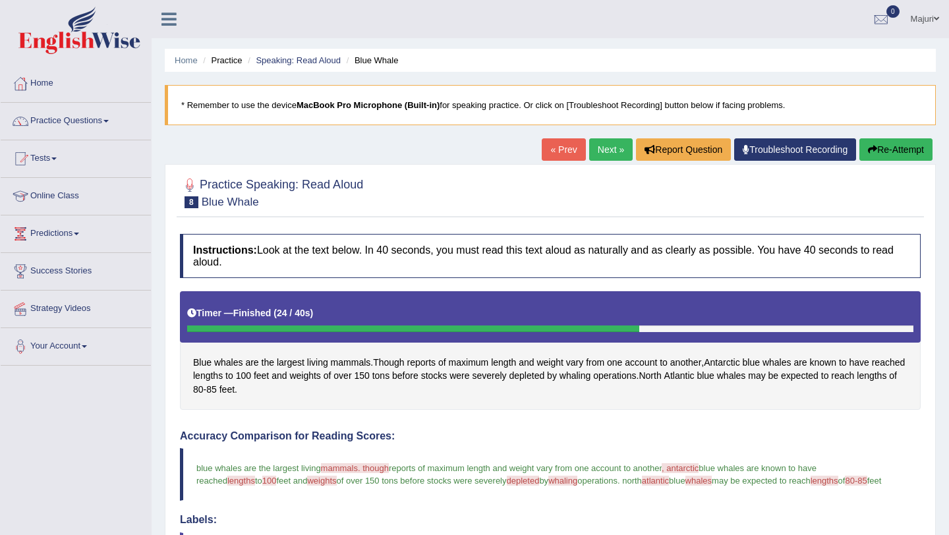
click at [893, 157] on button "Re-Attempt" at bounding box center [896, 149] width 73 height 22
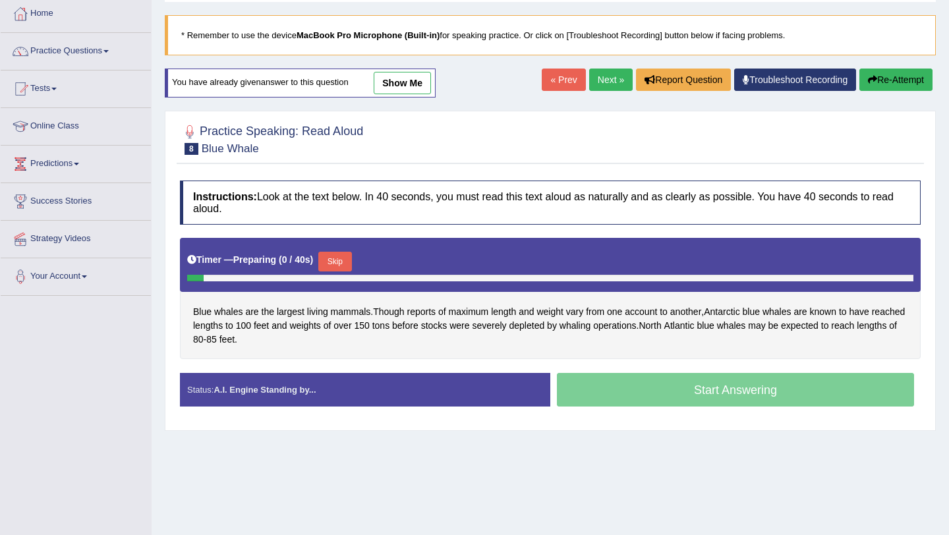
scroll to position [157, 0]
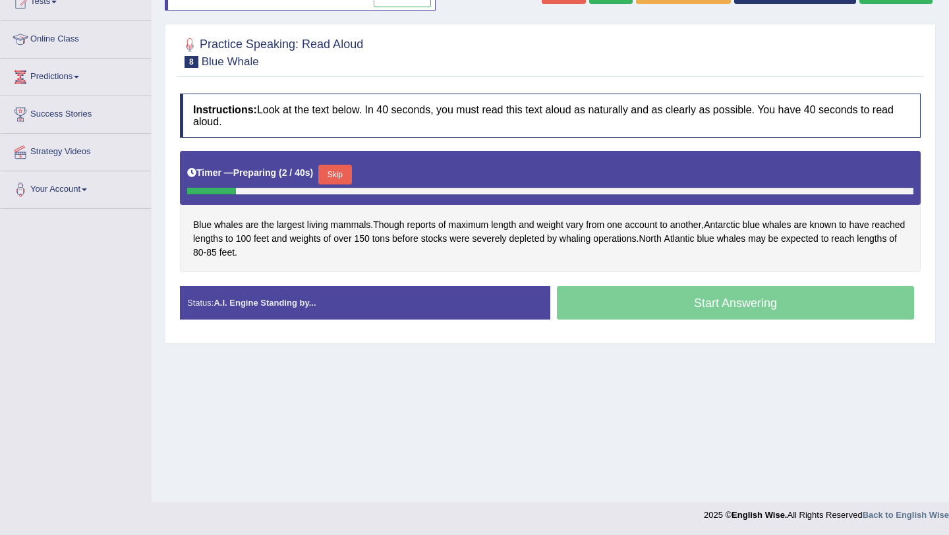
click at [338, 179] on button "Skip" at bounding box center [334, 175] width 33 height 20
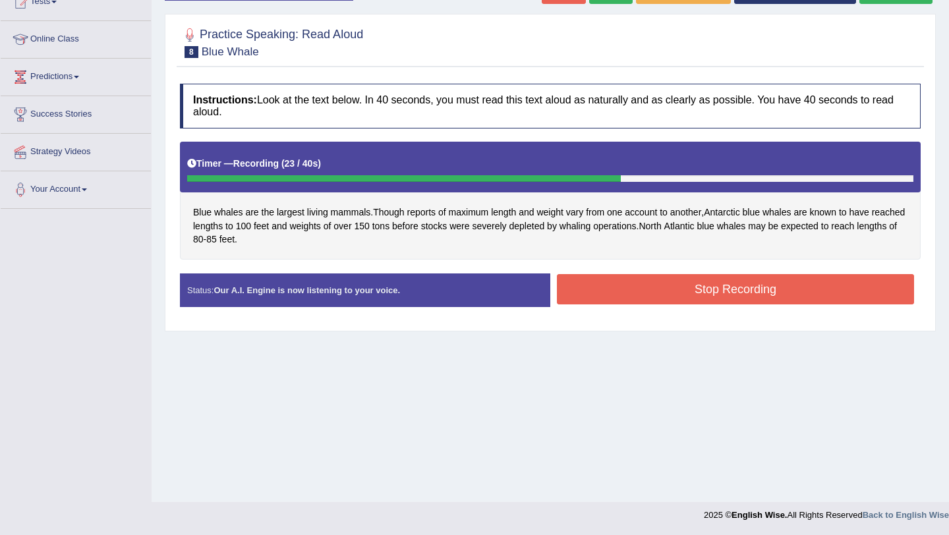
click at [661, 287] on button "Stop Recording" at bounding box center [735, 289] width 357 height 30
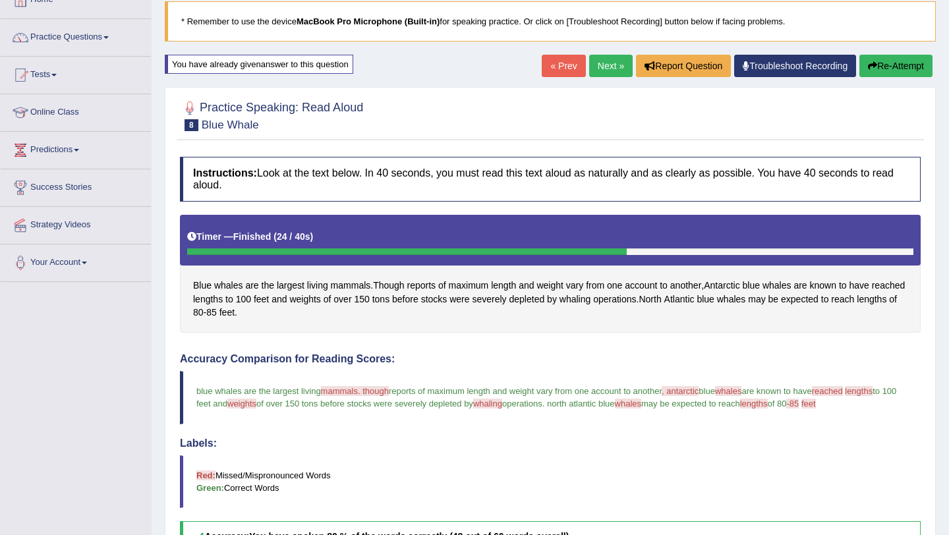
scroll to position [0, 0]
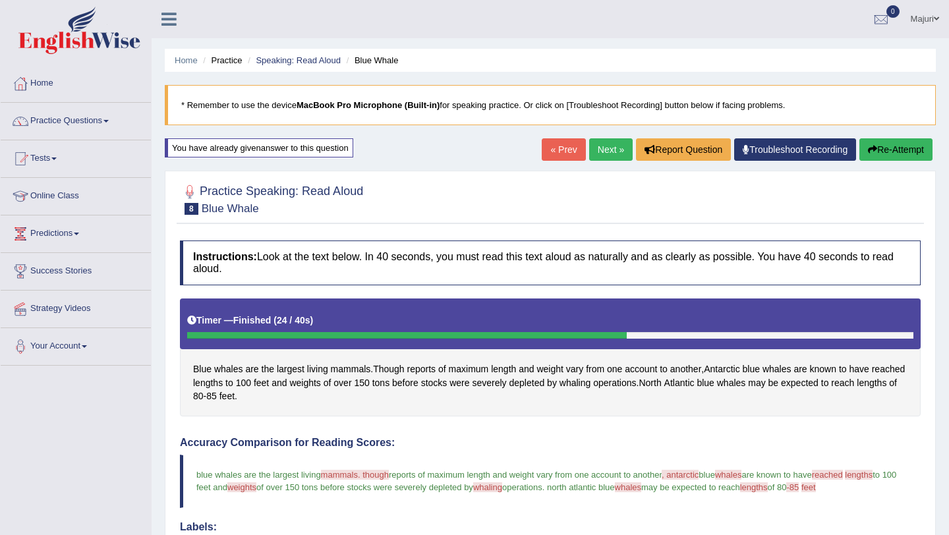
click at [609, 154] on link "Next »" at bounding box center [611, 149] width 44 height 22
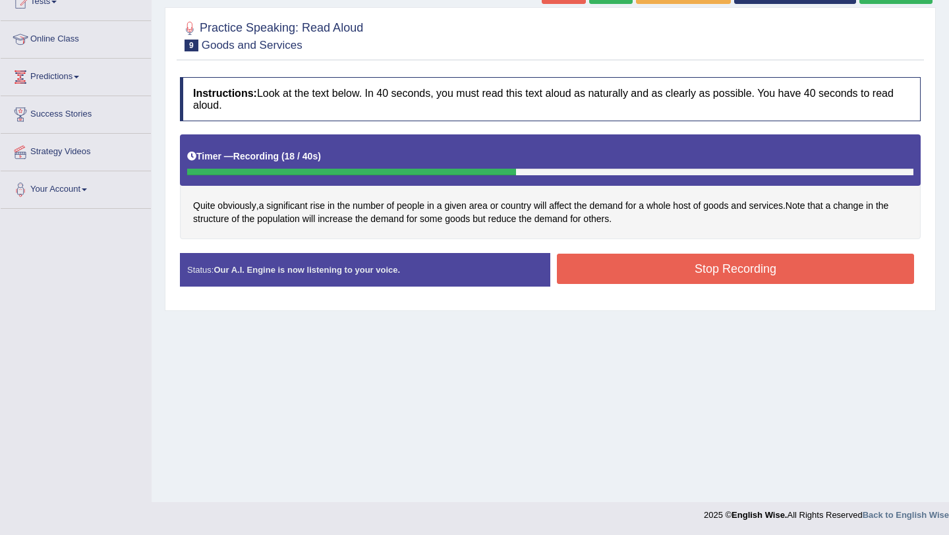
click at [719, 271] on button "Stop Recording" at bounding box center [735, 269] width 357 height 30
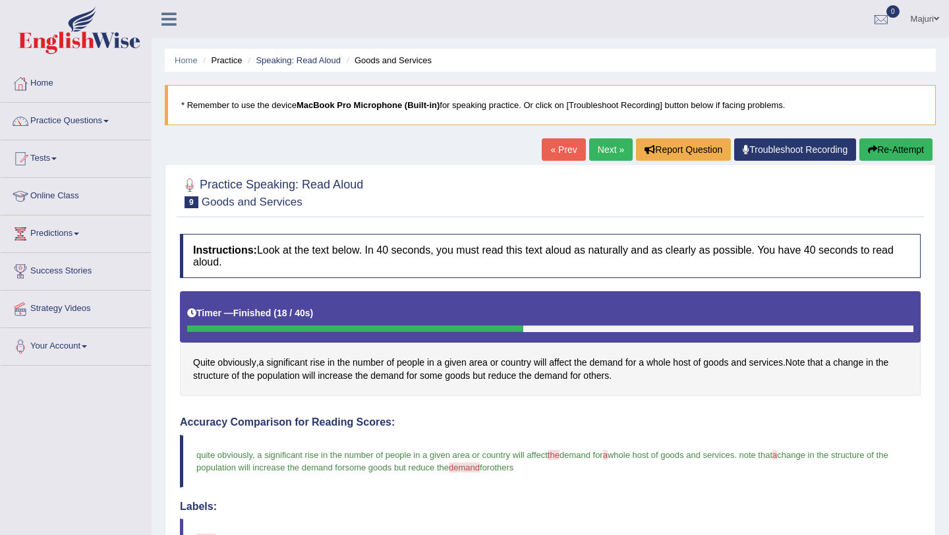
click at [602, 152] on link "Next »" at bounding box center [611, 149] width 44 height 22
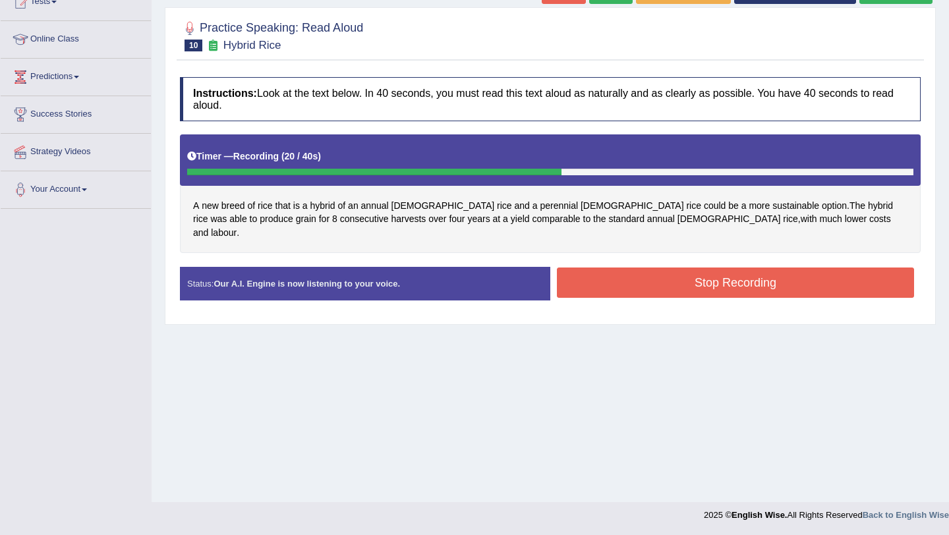
click at [798, 273] on button "Stop Recording" at bounding box center [735, 283] width 357 height 30
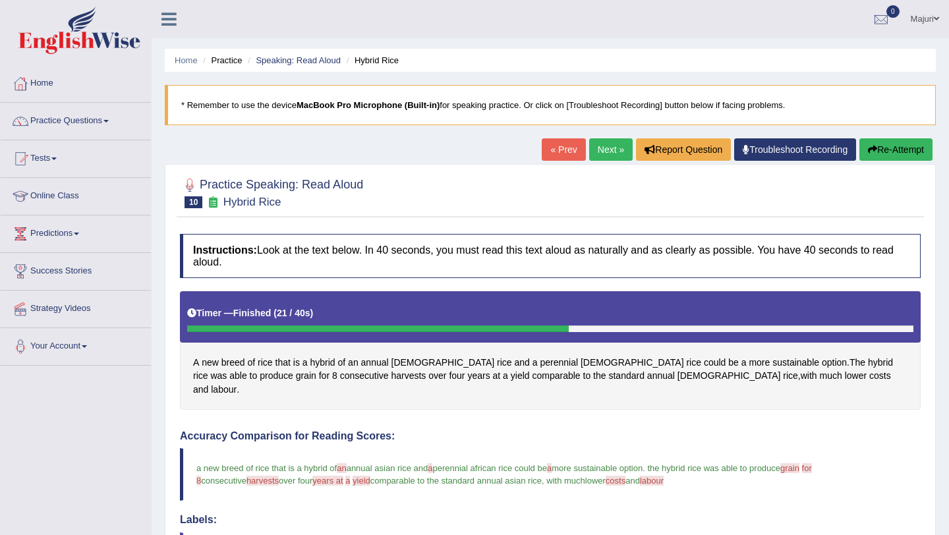
click at [601, 156] on link "Next »" at bounding box center [611, 149] width 44 height 22
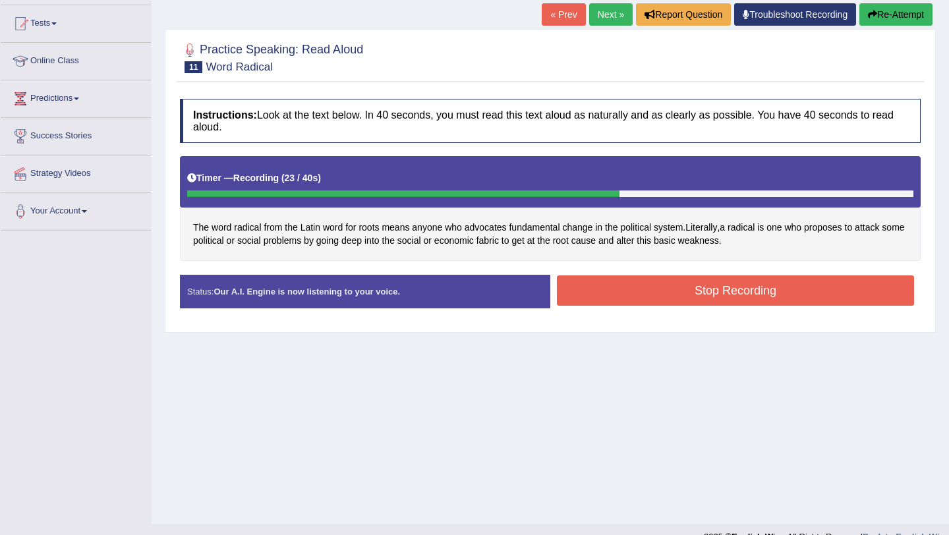
click at [755, 312] on div "Status: Our A.I. Engine is now listening to your voice. Start Answering Stop Re…" at bounding box center [550, 298] width 741 height 47
click at [759, 290] on button "Stop Recording" at bounding box center [735, 291] width 357 height 30
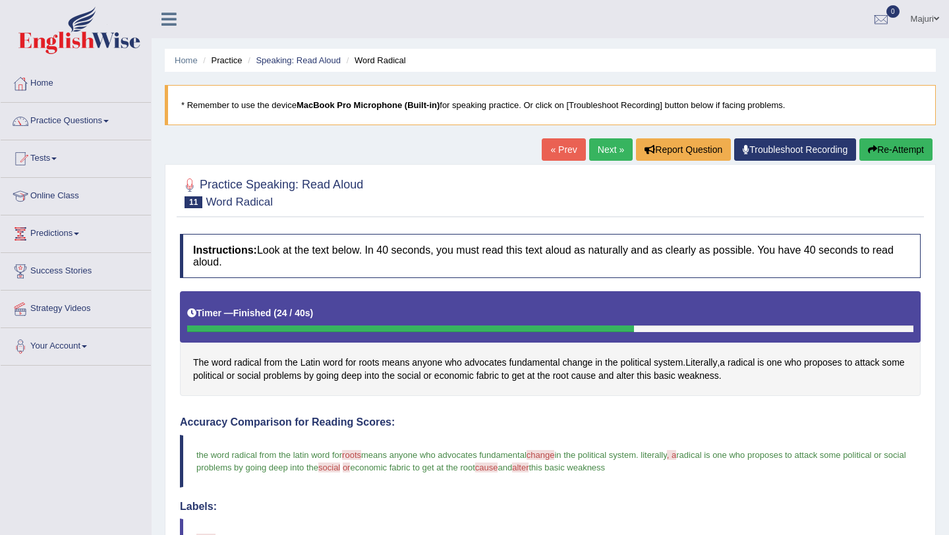
click at [914, 152] on button "Re-Attempt" at bounding box center [896, 149] width 73 height 22
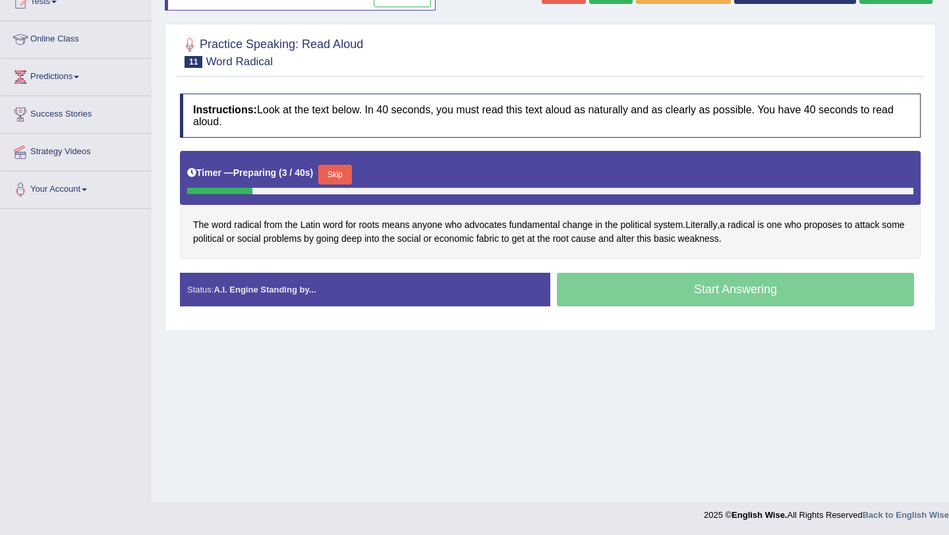
click at [722, 292] on div "Start Answering" at bounding box center [735, 291] width 370 height 37
click at [345, 174] on button "Skip" at bounding box center [334, 175] width 33 height 20
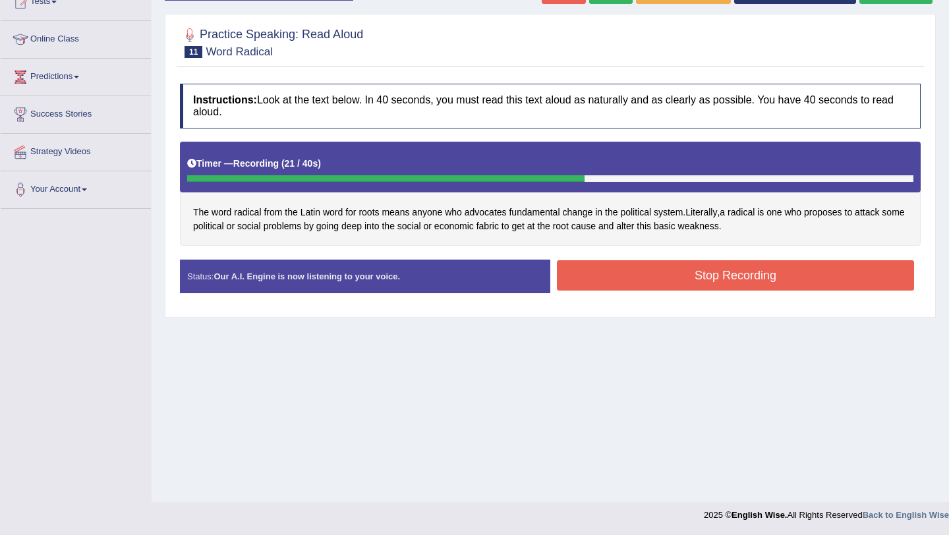
click at [653, 288] on button "Stop Recording" at bounding box center [735, 275] width 357 height 30
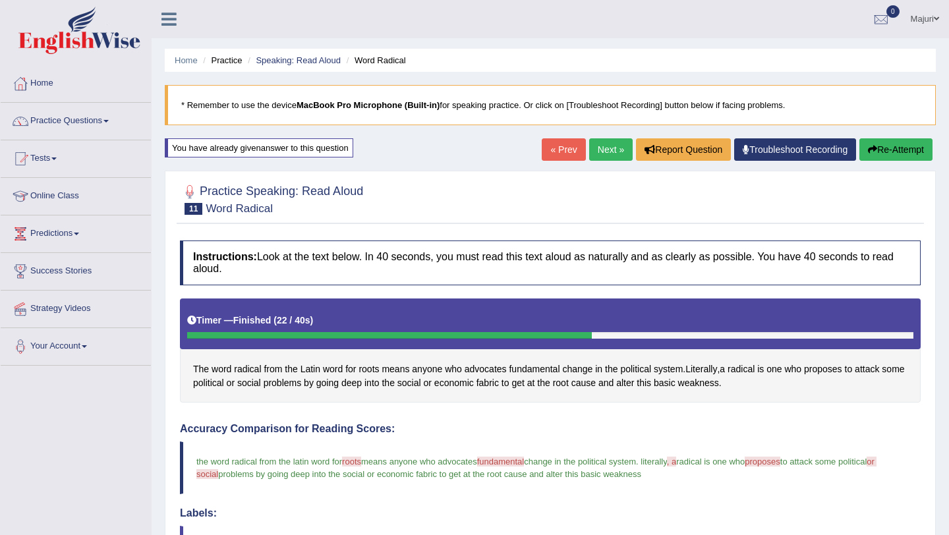
click at [599, 149] on link "Next »" at bounding box center [611, 149] width 44 height 22
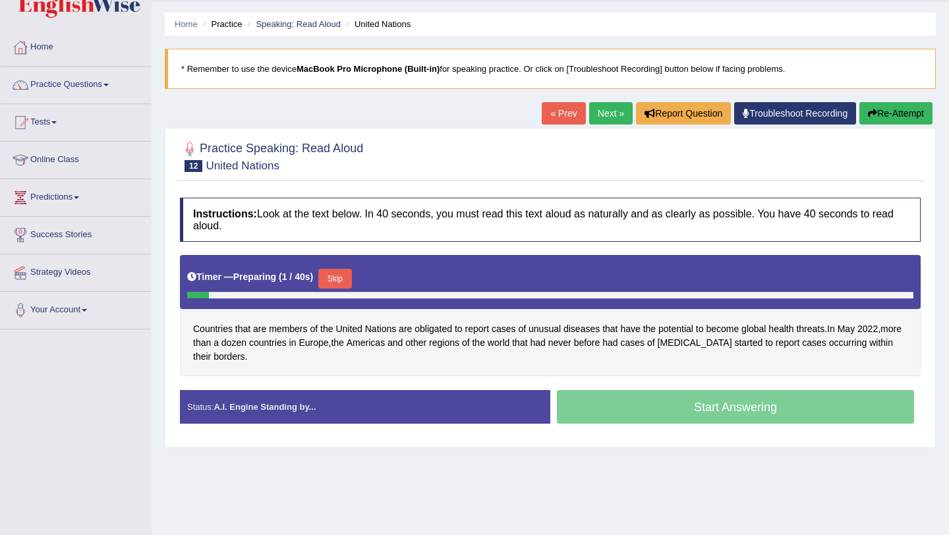
scroll to position [39, 0]
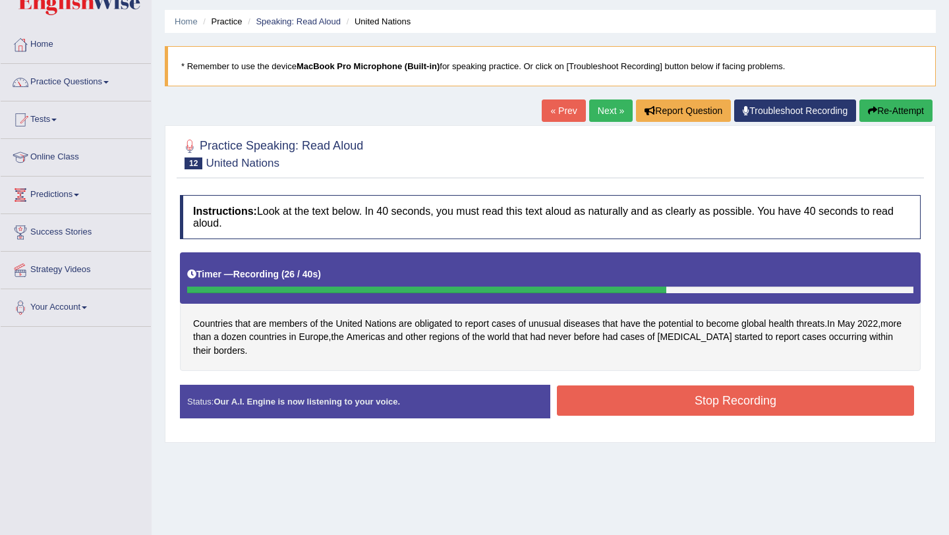
click at [661, 405] on button "Stop Recording" at bounding box center [735, 401] width 357 height 30
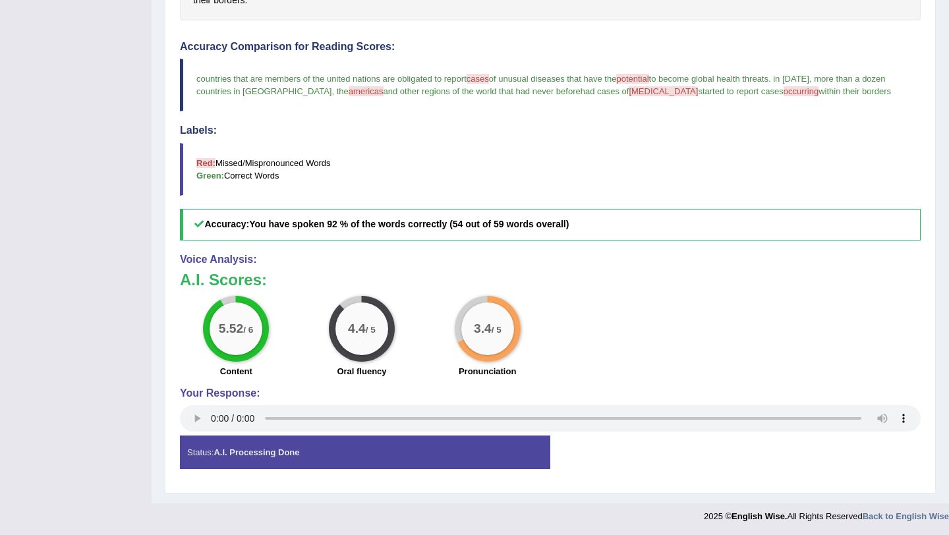
scroll to position [0, 0]
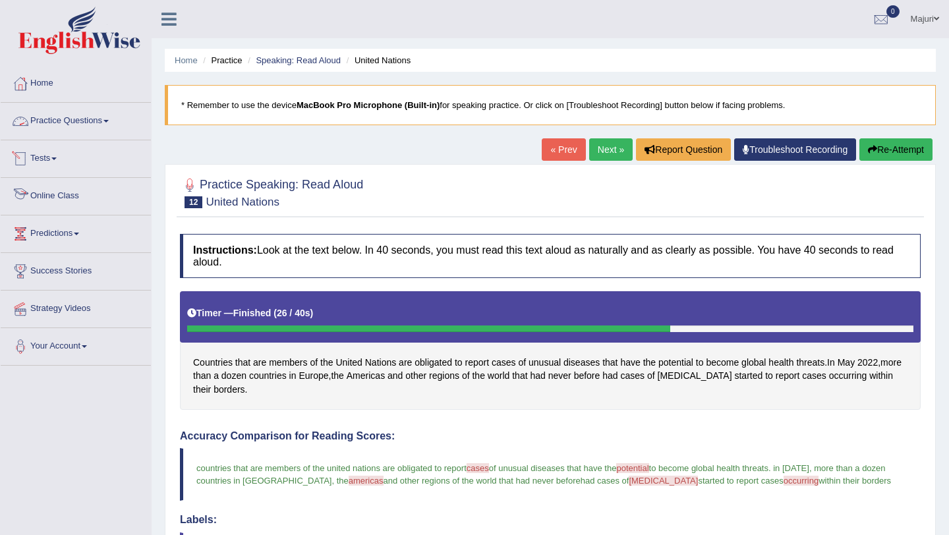
click at [82, 113] on link "Practice Questions" at bounding box center [76, 119] width 150 height 33
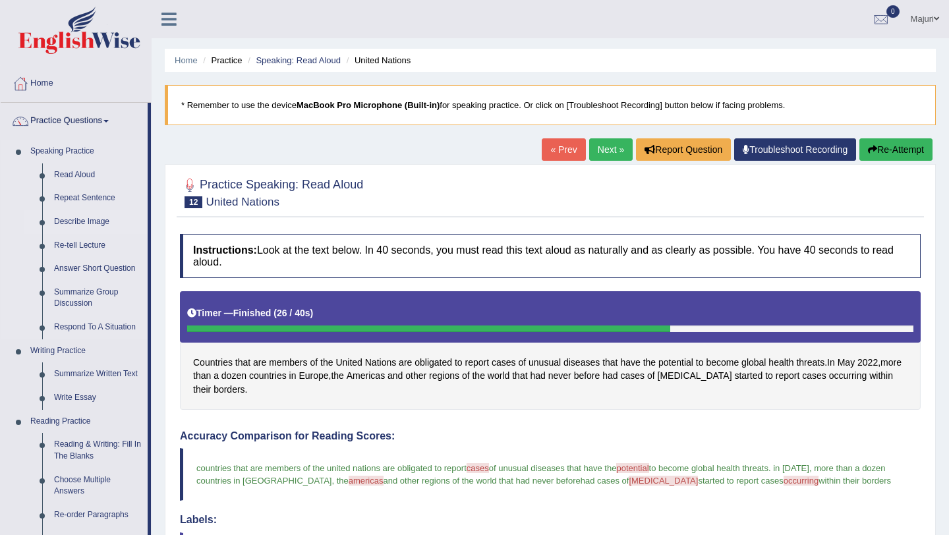
click at [89, 224] on link "Describe Image" at bounding box center [98, 222] width 100 height 24
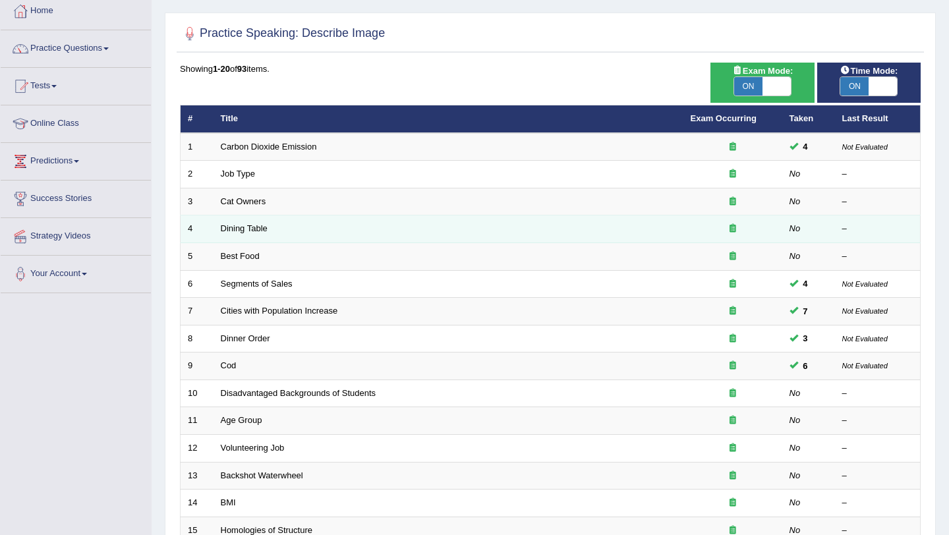
scroll to position [72, 0]
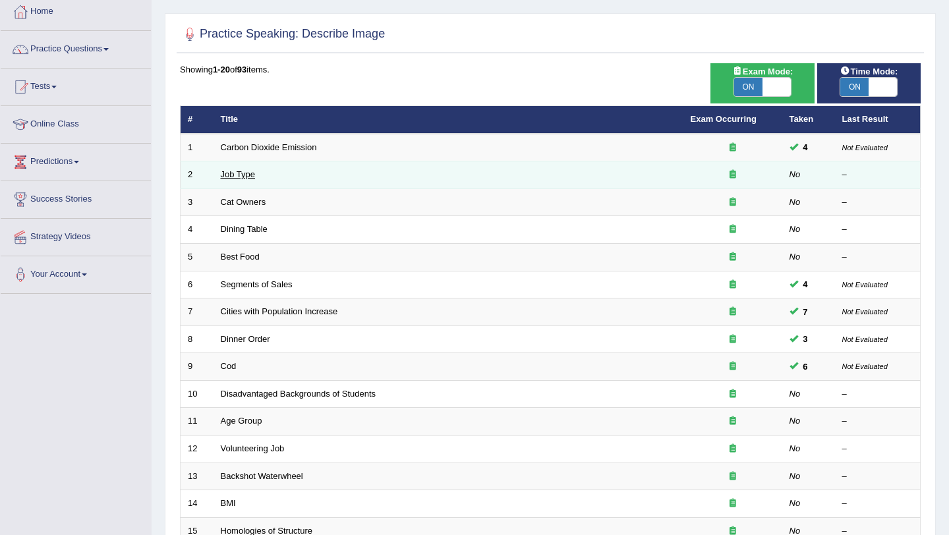
click at [234, 178] on link "Job Type" at bounding box center [238, 174] width 35 height 10
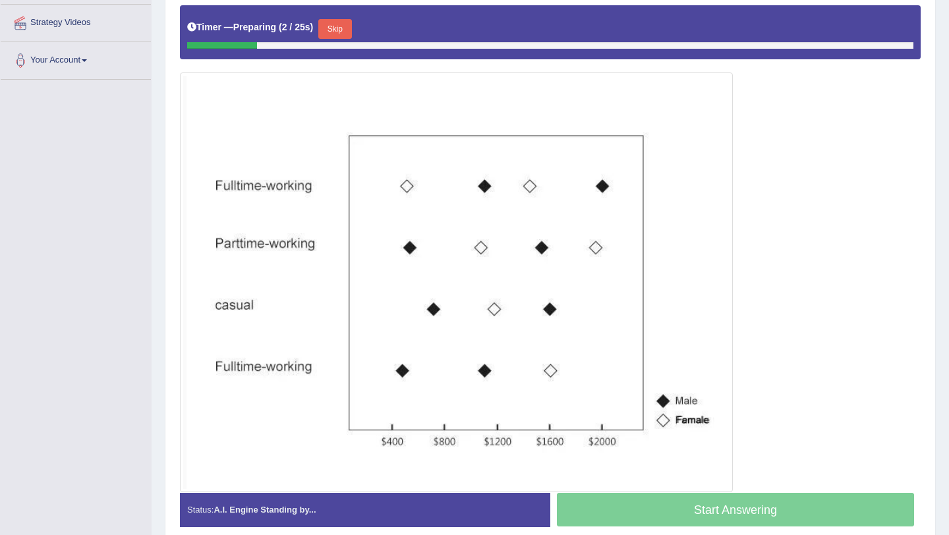
scroll to position [315, 0]
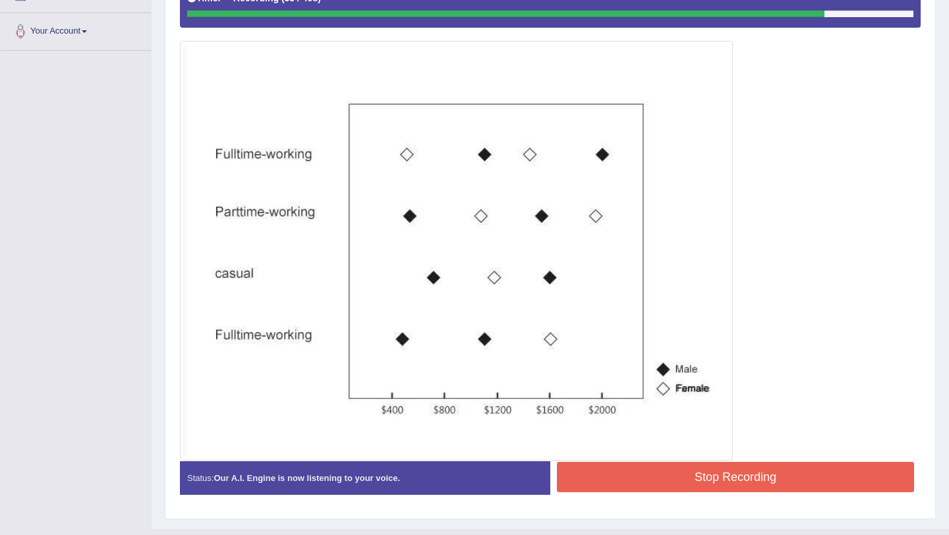
click at [724, 481] on button "Stop Recording" at bounding box center [735, 477] width 357 height 30
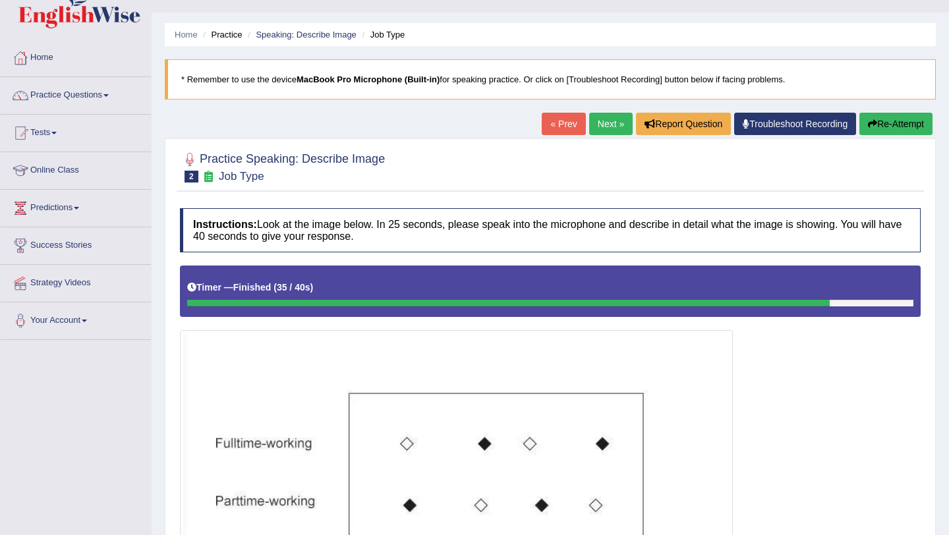
scroll to position [0, 0]
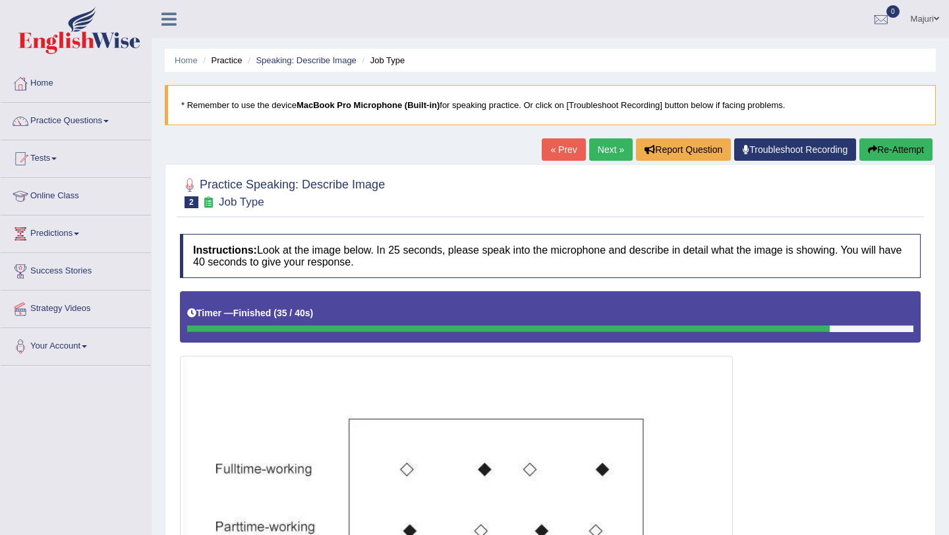
click at [883, 154] on button "Re-Attempt" at bounding box center [896, 149] width 73 height 22
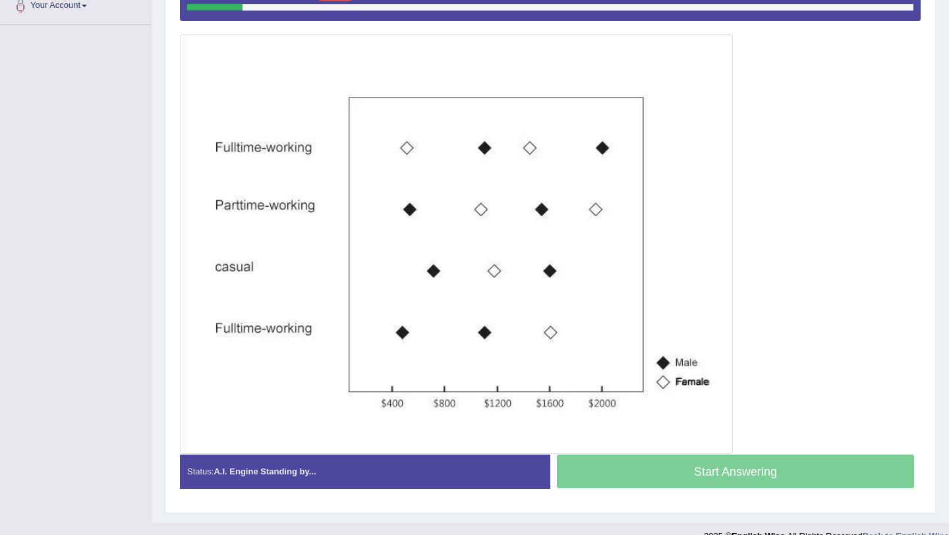
scroll to position [334, 0]
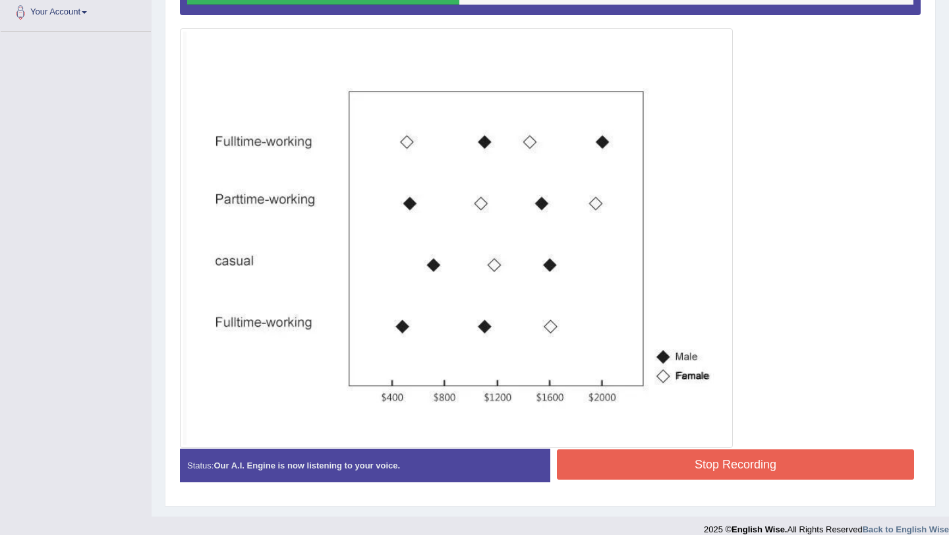
click at [709, 467] on button "Stop Recording" at bounding box center [735, 465] width 357 height 30
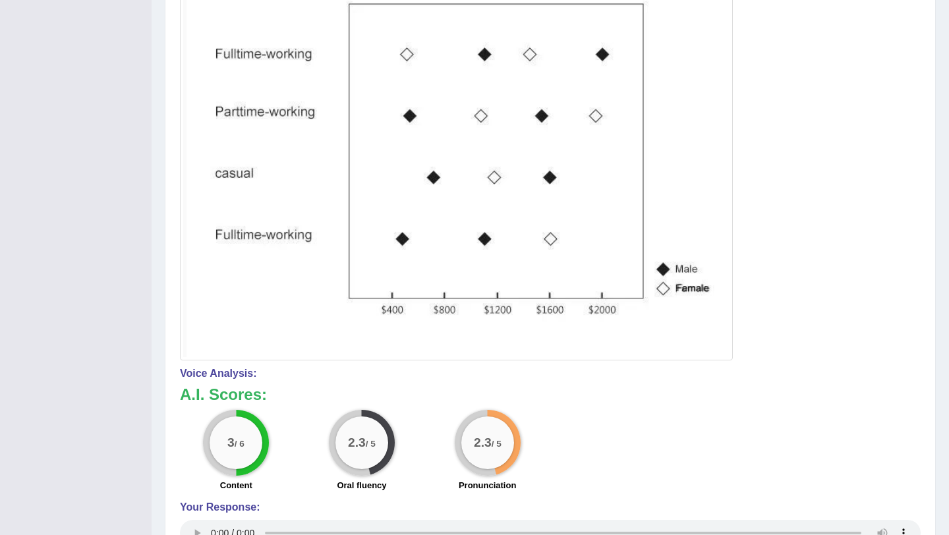
scroll to position [0, 0]
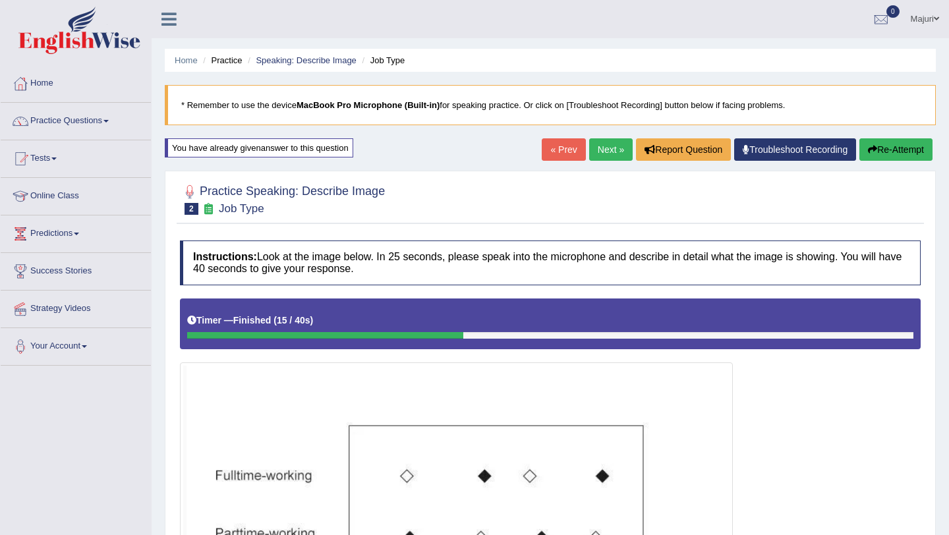
click at [901, 152] on button "Re-Attempt" at bounding box center [896, 149] width 73 height 22
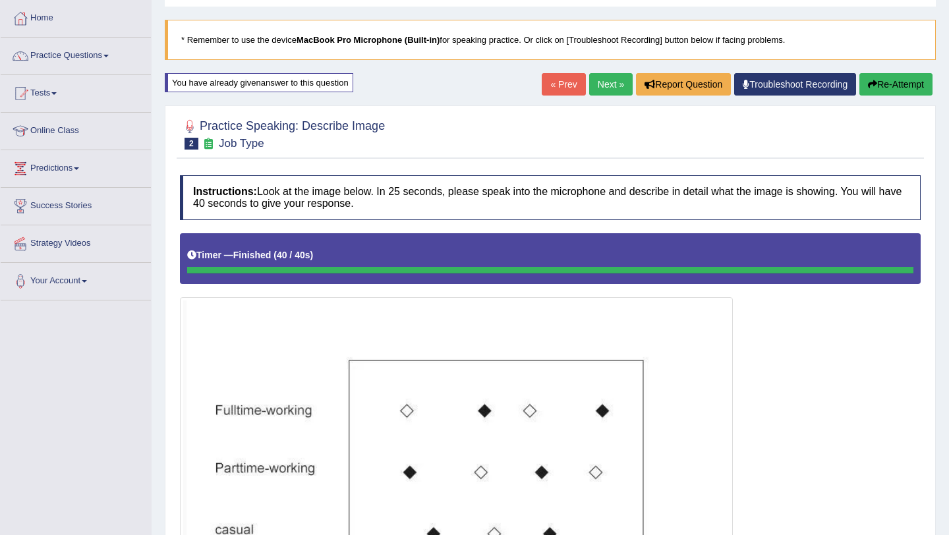
scroll to position [61, 0]
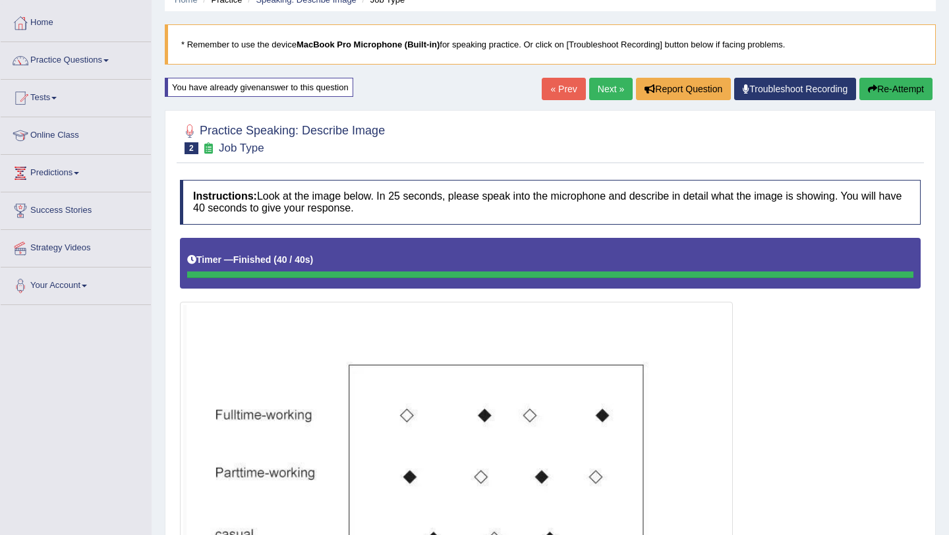
click at [889, 89] on button "Re-Attempt" at bounding box center [896, 89] width 73 height 22
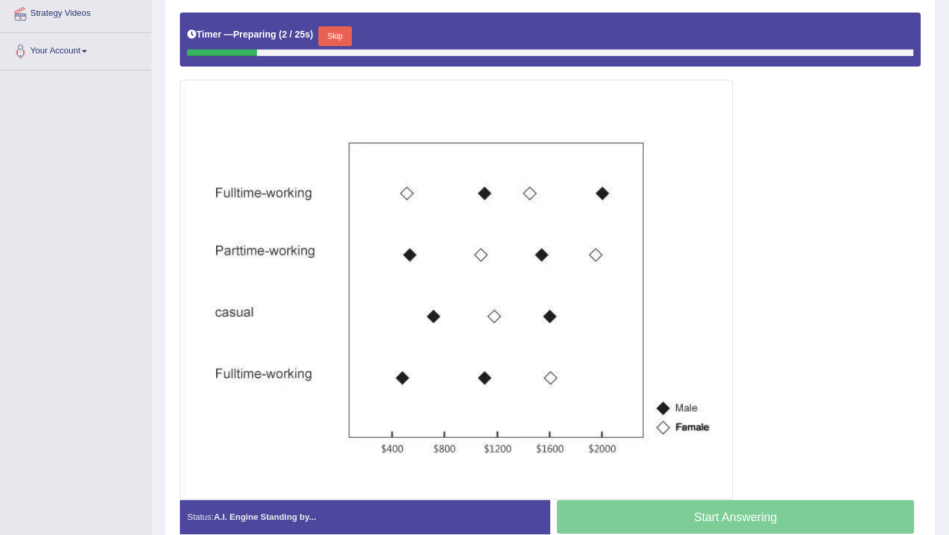
click at [337, 38] on button "Skip" at bounding box center [334, 36] width 33 height 20
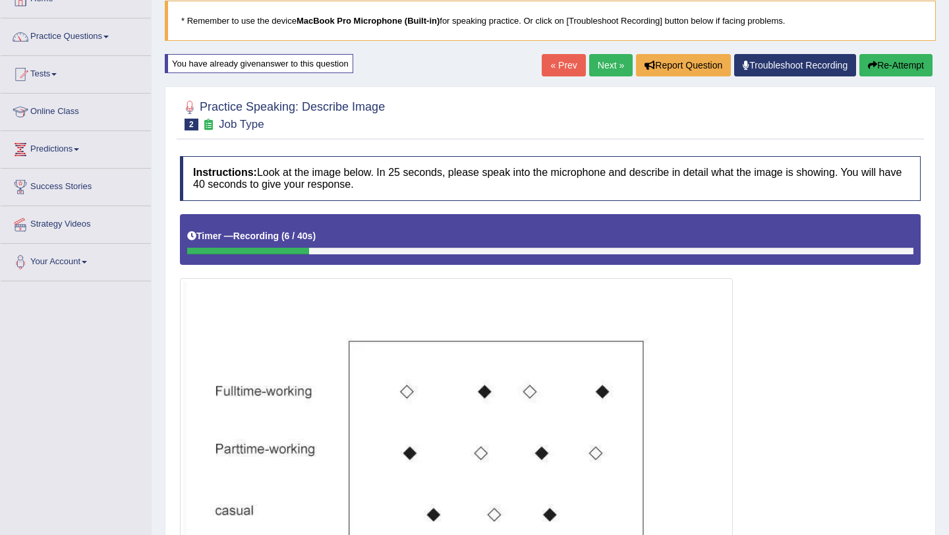
scroll to position [1, 0]
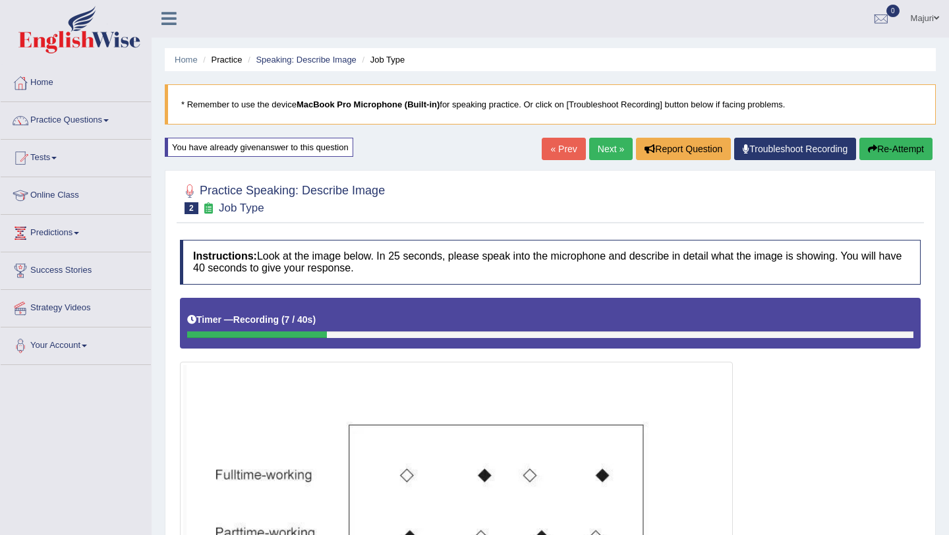
click at [891, 155] on button "Re-Attempt" at bounding box center [896, 149] width 73 height 22
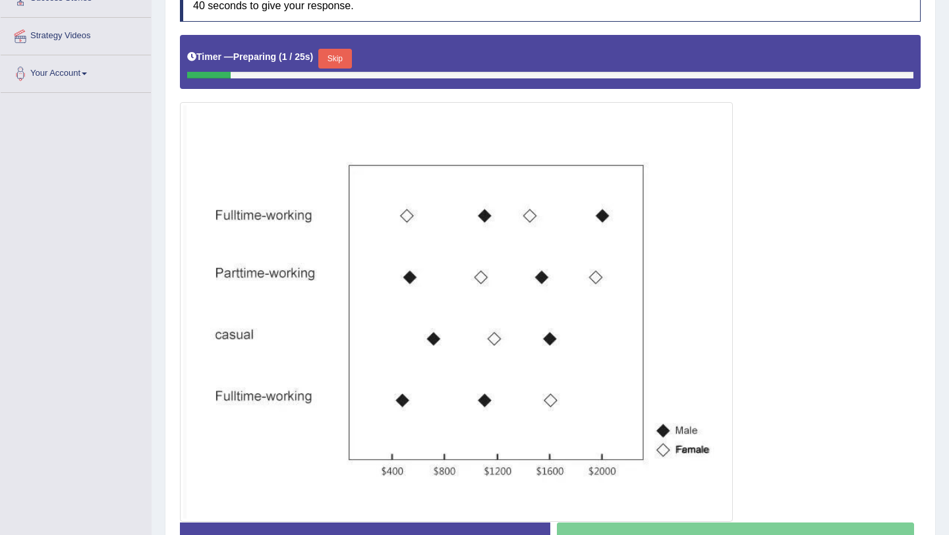
scroll to position [274, 0]
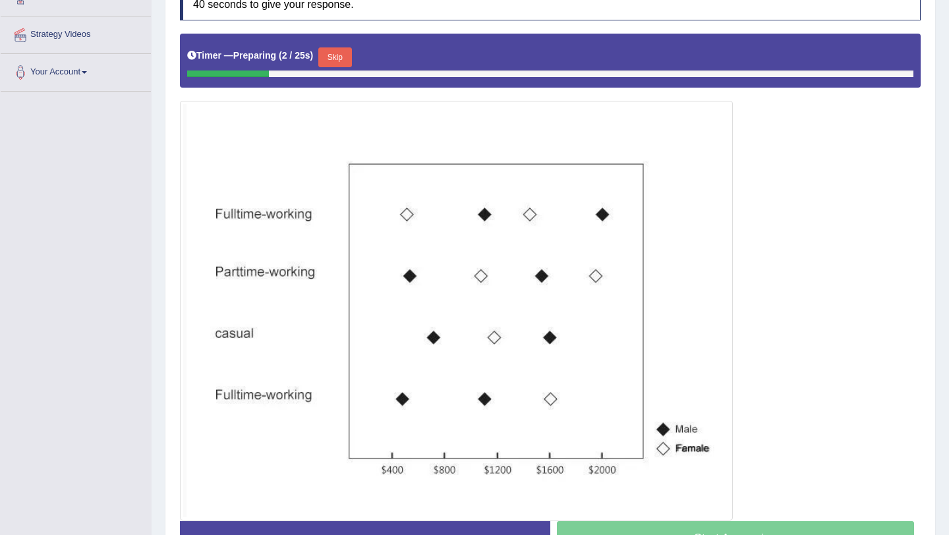
click at [338, 60] on button "Skip" at bounding box center [334, 57] width 33 height 20
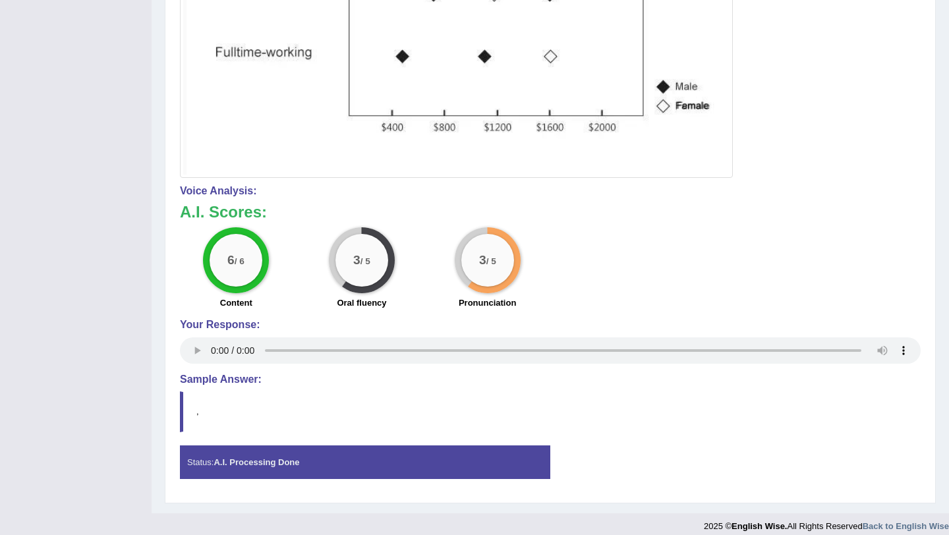
scroll to position [616, 0]
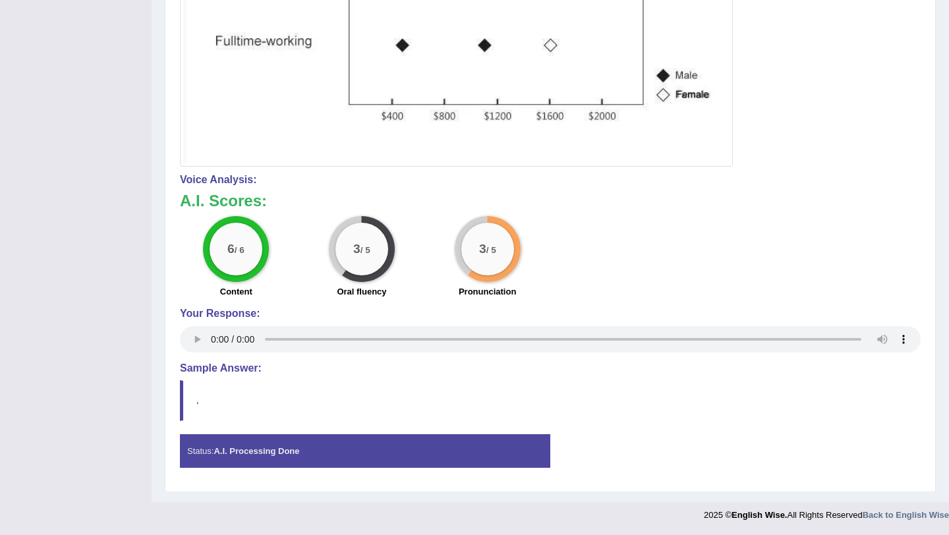
click at [885, 373] on h4 "Sample Answer:" at bounding box center [550, 369] width 741 height 12
click at [523, 458] on div "Status: A.I. Processing Done" at bounding box center [365, 451] width 370 height 34
click at [182, 409] on blockquote "," at bounding box center [550, 400] width 741 height 40
click at [212, 448] on div "Status: A.I. Processing Done" at bounding box center [365, 451] width 370 height 34
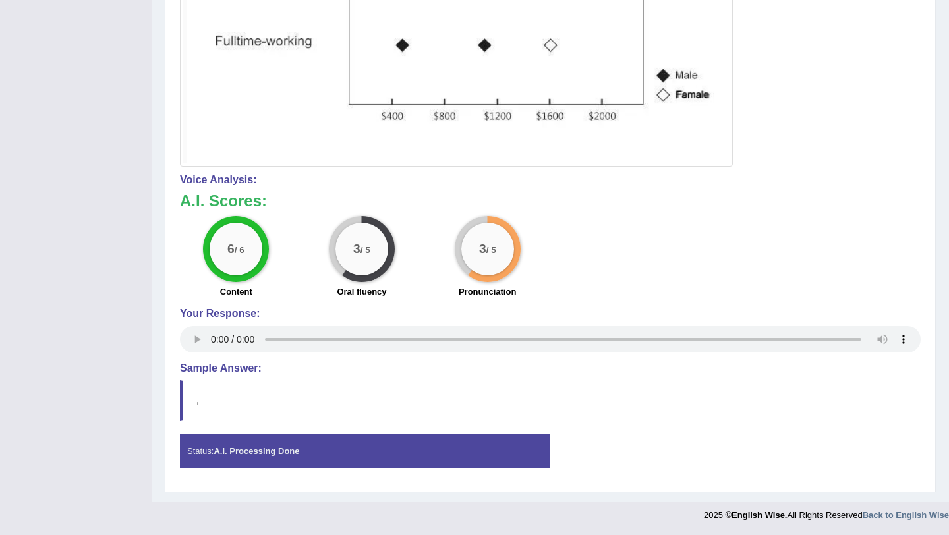
click at [212, 448] on div "Status: A.I. Processing Done" at bounding box center [365, 451] width 370 height 34
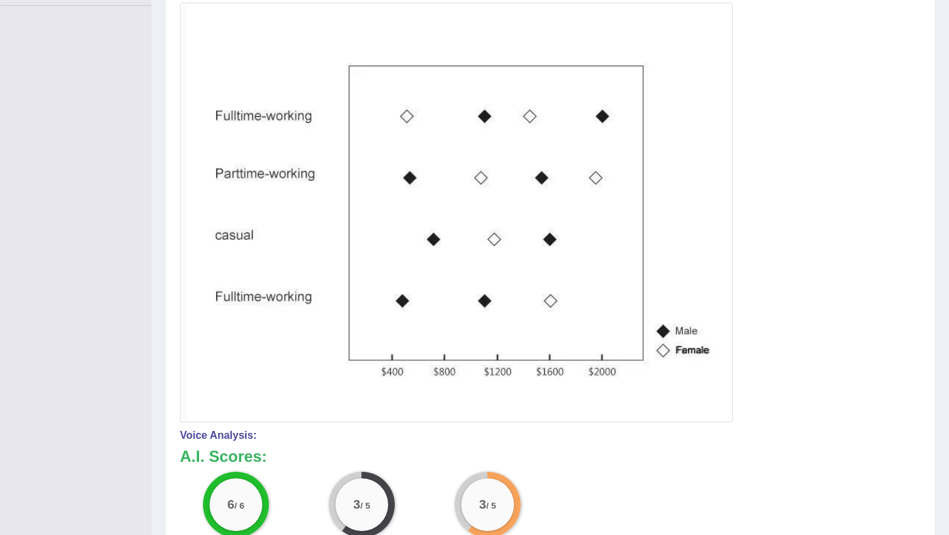
scroll to position [0, 0]
